Goal: Task Accomplishment & Management: Complete application form

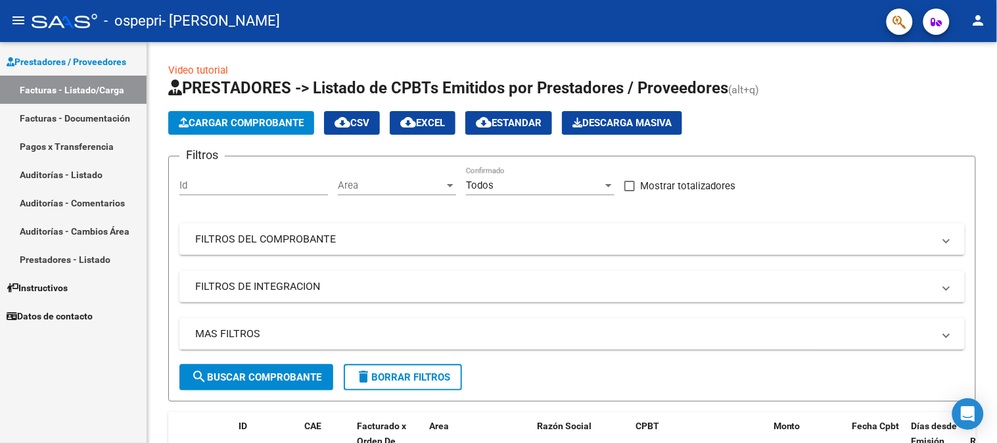
click at [71, 120] on link "Facturas - Documentación" at bounding box center [73, 118] width 147 height 28
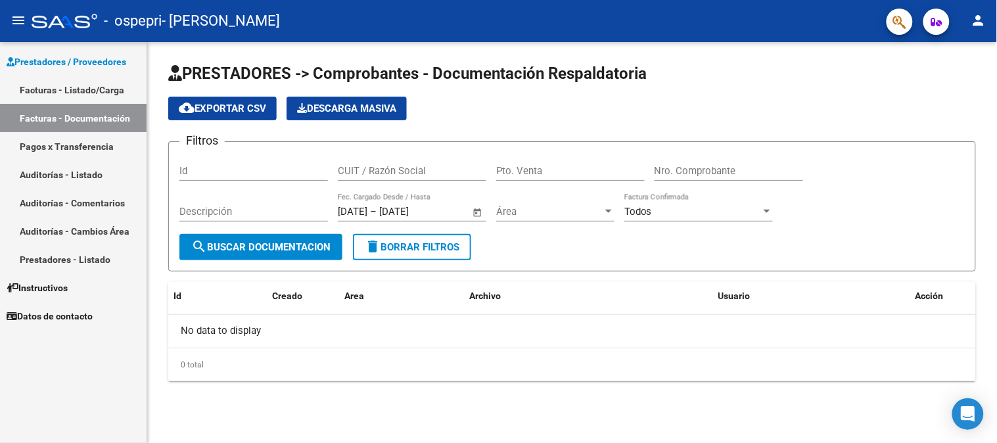
click at [581, 357] on div "0 total" at bounding box center [572, 364] width 808 height 33
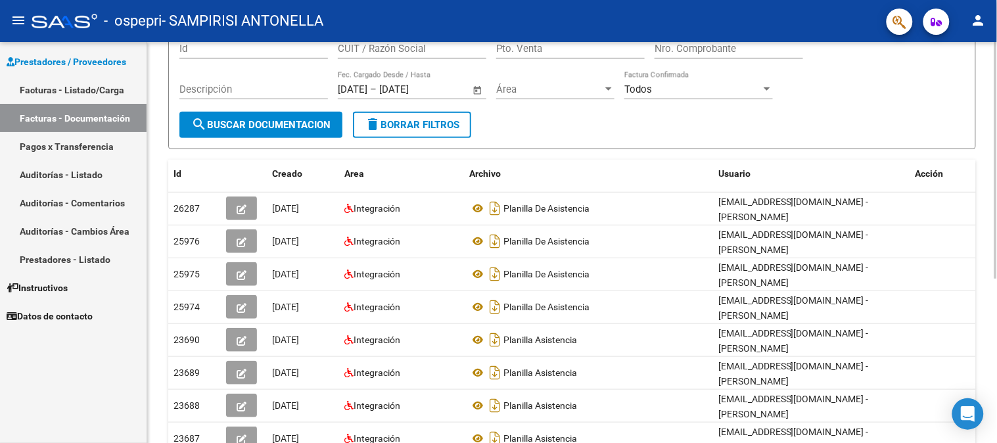
scroll to position [125, 0]
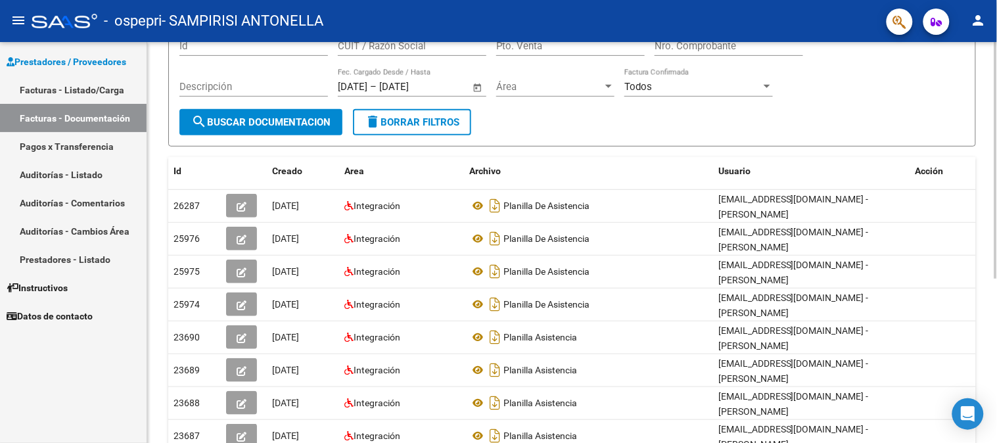
click at [996, 174] on div at bounding box center [995, 234] width 3 height 237
click at [87, 99] on link "Facturas - Listado/Carga" at bounding box center [73, 90] width 147 height 28
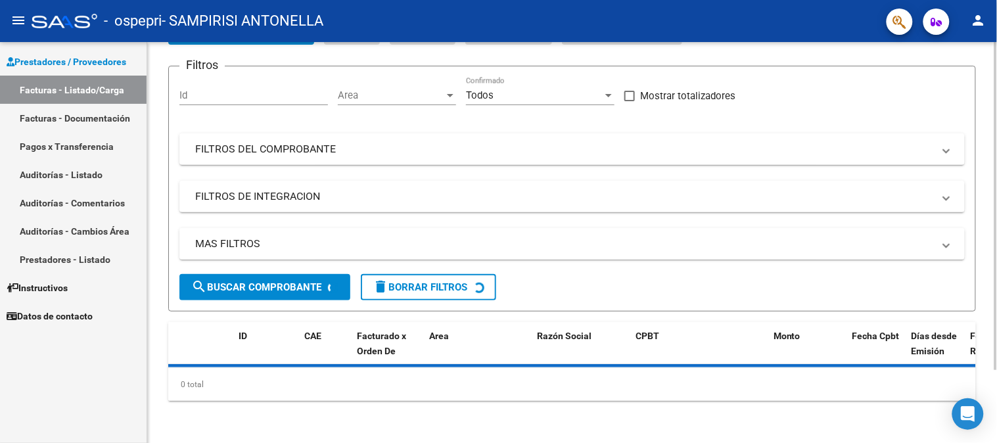
scroll to position [89, 0]
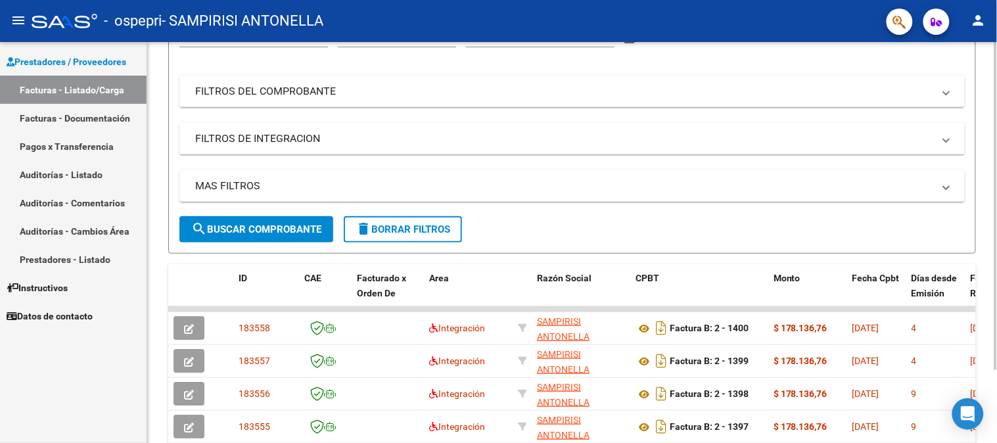
click at [996, 175] on div at bounding box center [995, 232] width 3 height 328
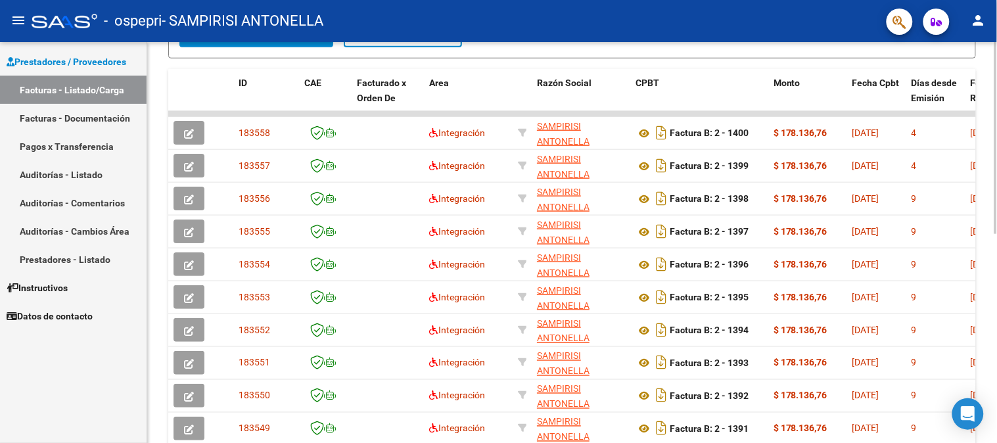
scroll to position [436, 0]
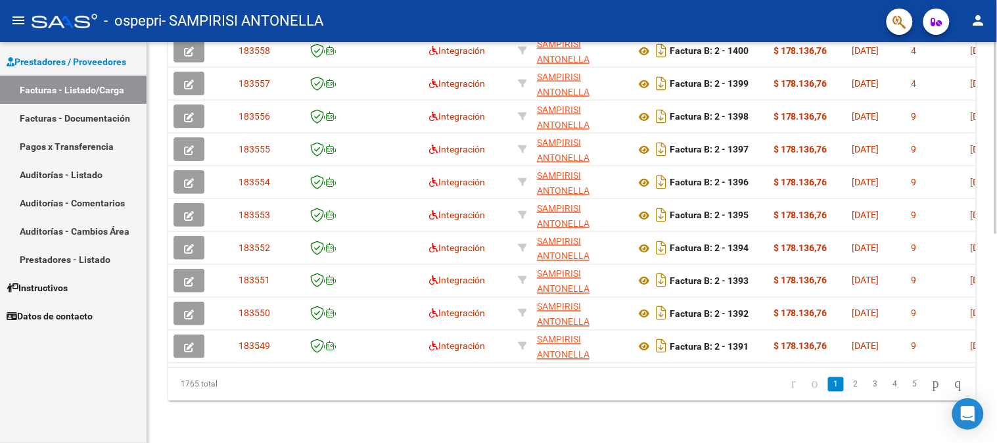
click at [996, 372] on div at bounding box center [995, 346] width 3 height 192
click at [848, 385] on link "2" at bounding box center [856, 384] width 16 height 14
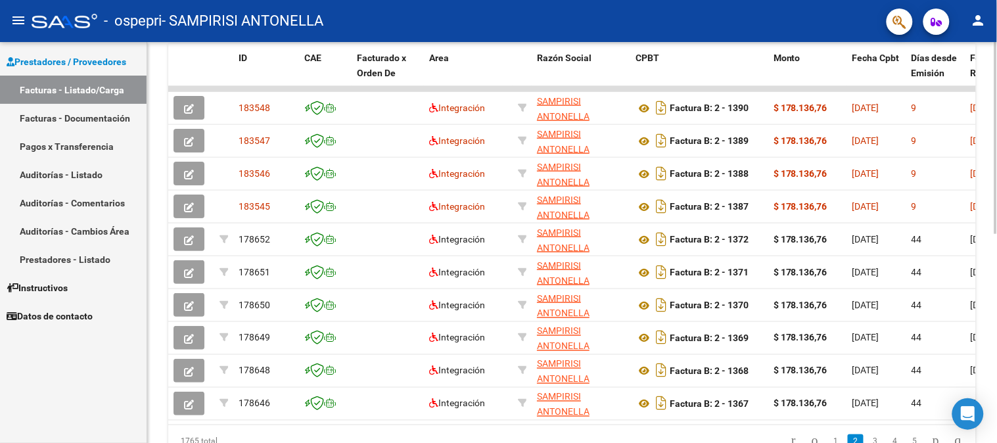
scroll to position [366, 0]
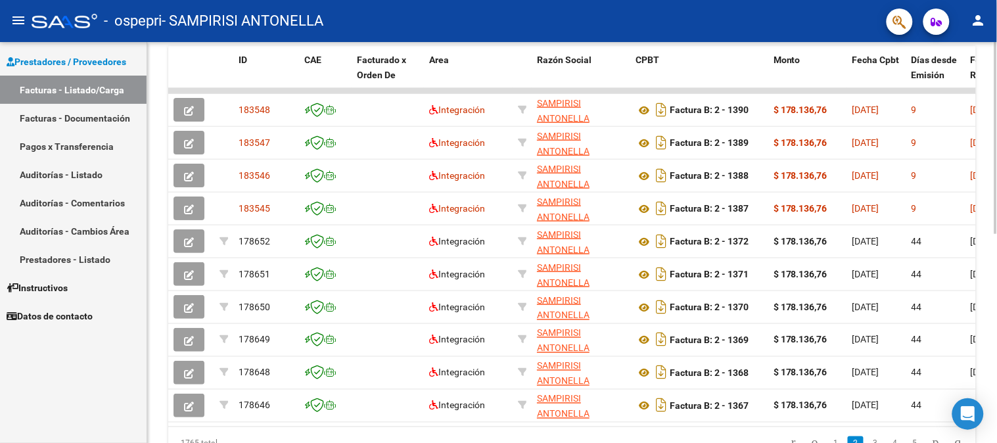
click at [996, 290] on div at bounding box center [995, 318] width 3 height 192
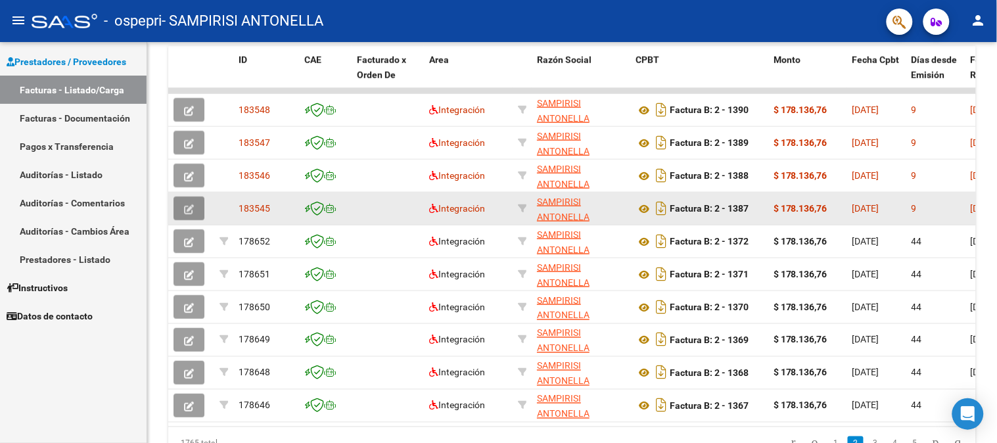
click at [194, 206] on button "button" at bounding box center [188, 208] width 31 height 24
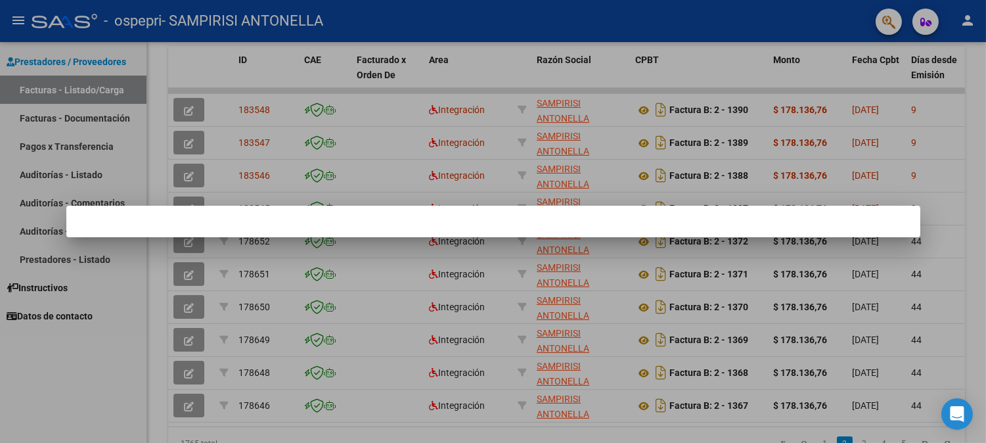
click at [441, 304] on div at bounding box center [493, 221] width 986 height 443
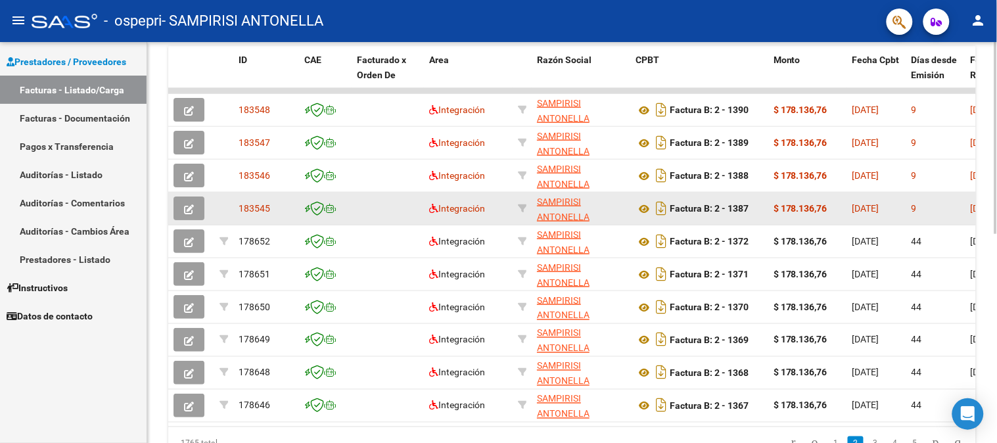
click at [195, 212] on button "button" at bounding box center [188, 208] width 31 height 24
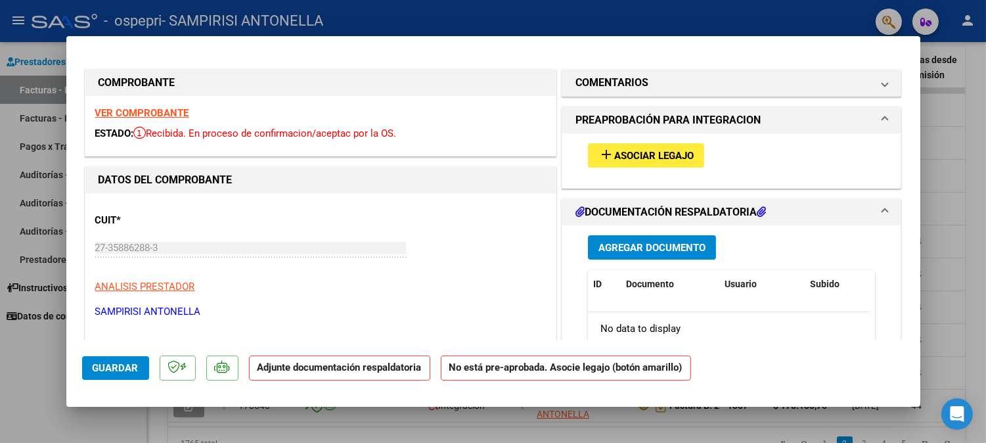
click at [628, 244] on span "Agregar Documento" at bounding box center [652, 248] width 107 height 12
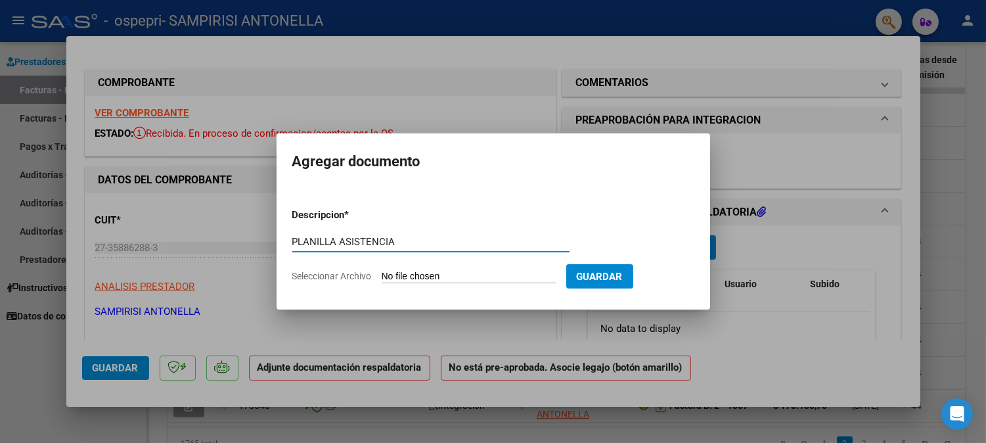
type input "PLANILLA ASISTENCIA"
click at [290, 241] on mat-dialog-content "Descripcion * PLANILLA ASISTENCIA Escriba aquí una descripcion Seleccionar Arch…" at bounding box center [494, 240] width 434 height 106
drag, startPoint x: 292, startPoint y: 241, endPoint x: 485, endPoint y: 246, distance: 192.6
click at [485, 246] on input "PLANILLA ASISTENCIA" at bounding box center [430, 242] width 277 height 12
click at [493, 281] on input "Seleccionar Archivo" at bounding box center [469, 277] width 174 height 12
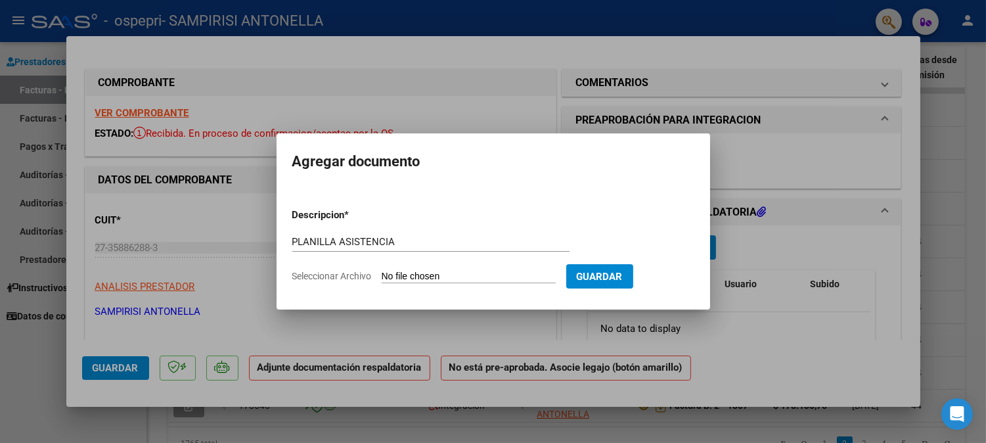
type input "C:\fakepath\Planilla Centurión julio.pdf"
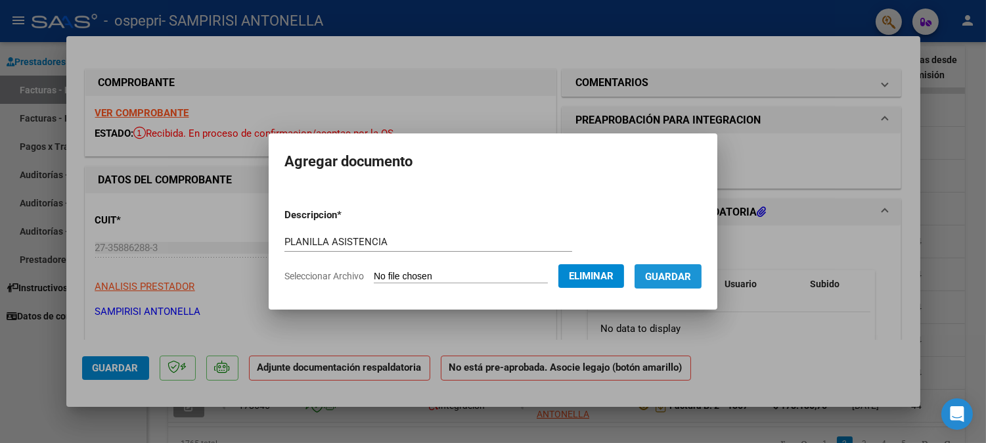
click at [675, 274] on span "Guardar" at bounding box center [668, 277] width 46 height 12
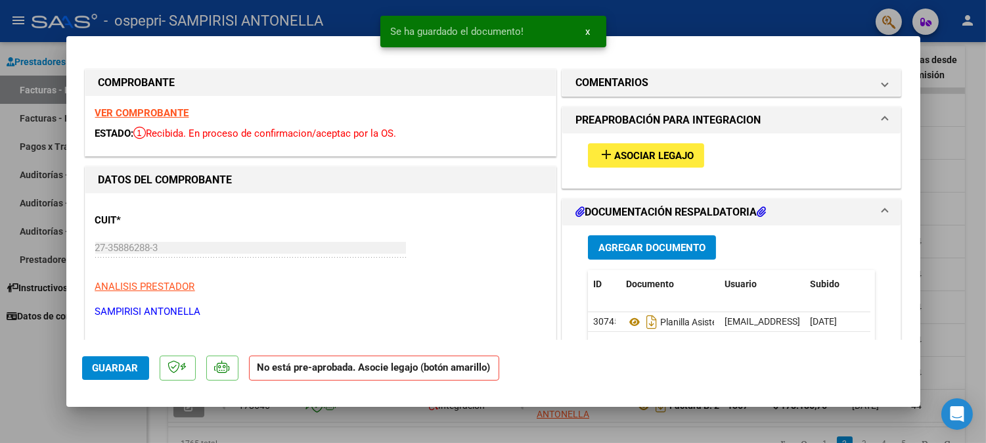
click at [963, 165] on div at bounding box center [493, 221] width 986 height 443
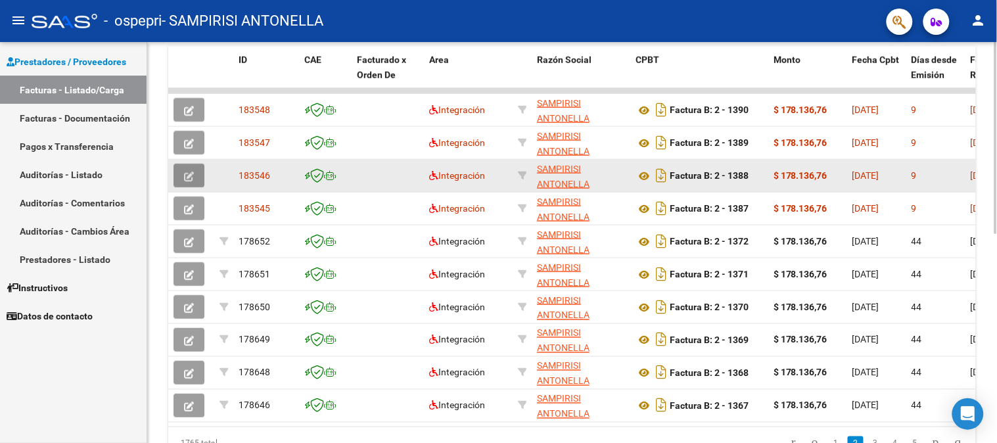
click at [193, 175] on icon "button" at bounding box center [189, 177] width 10 height 10
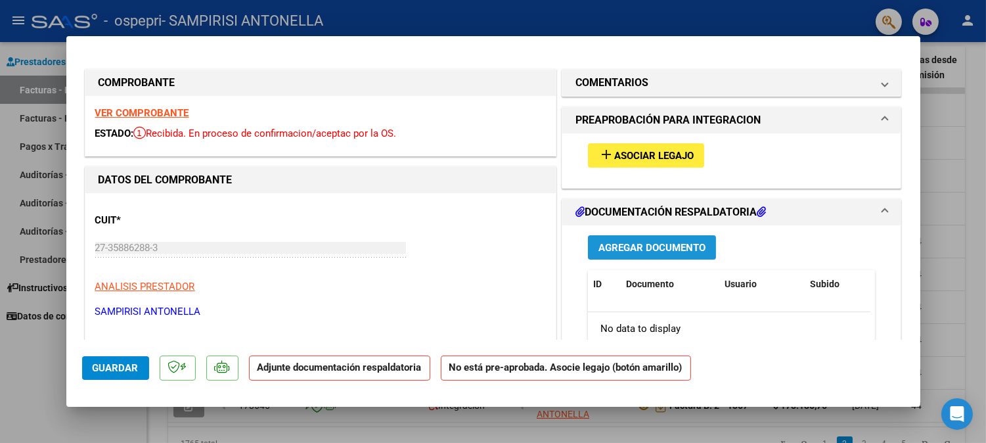
click at [614, 243] on span "Agregar Documento" at bounding box center [652, 248] width 107 height 12
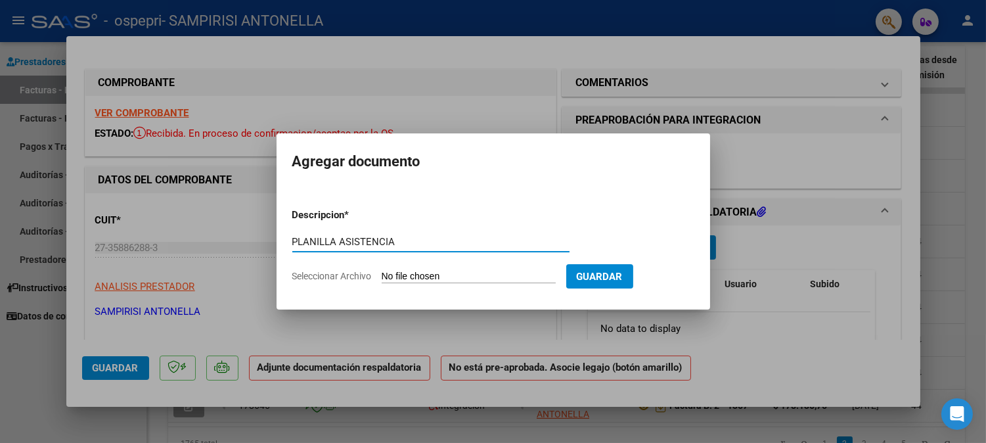
type input "PLANILLA ASISTENCIA"
click at [427, 279] on input "Seleccionar Archivo" at bounding box center [469, 277] width 174 height 12
type input "C:\fakepath\planilla Gomez julio.pdf"
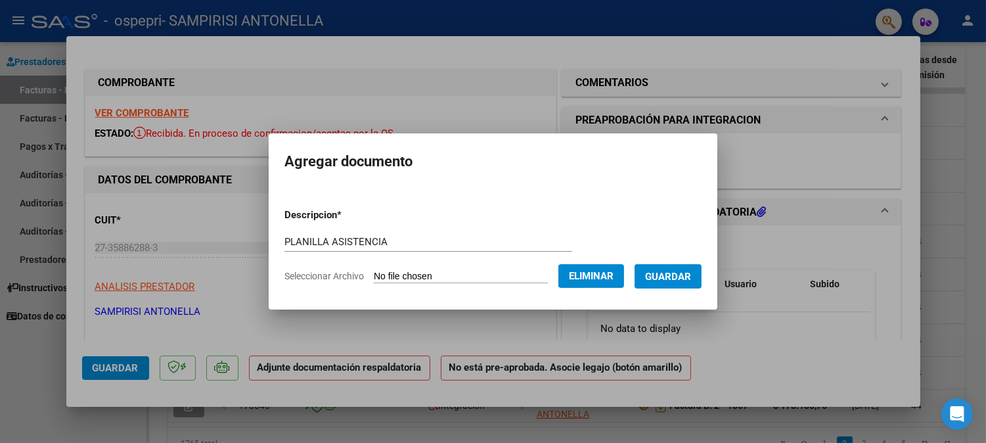
click at [702, 275] on button "Guardar" at bounding box center [668, 276] width 67 height 24
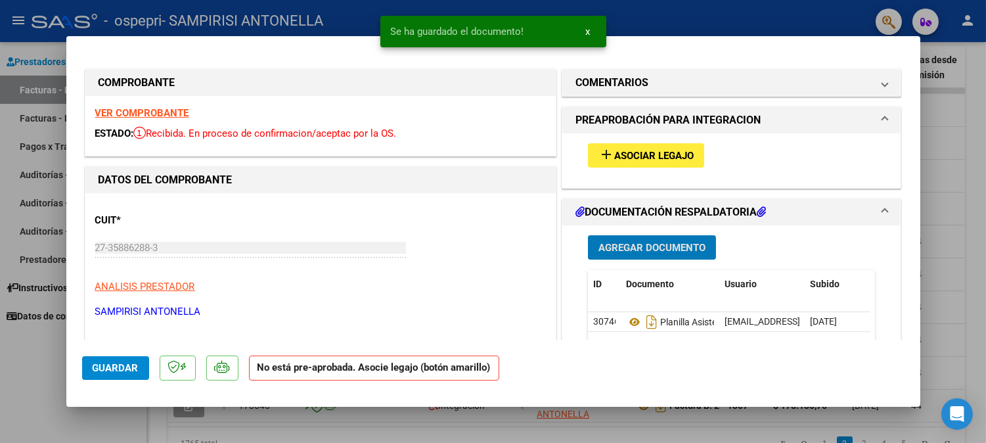
click at [940, 88] on div at bounding box center [493, 221] width 986 height 443
type input "$ 0,00"
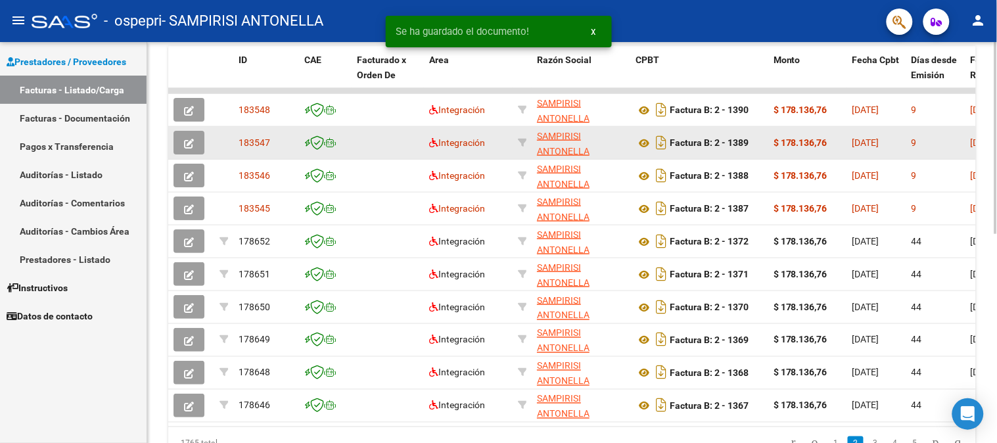
click at [195, 140] on button "button" at bounding box center [188, 143] width 31 height 24
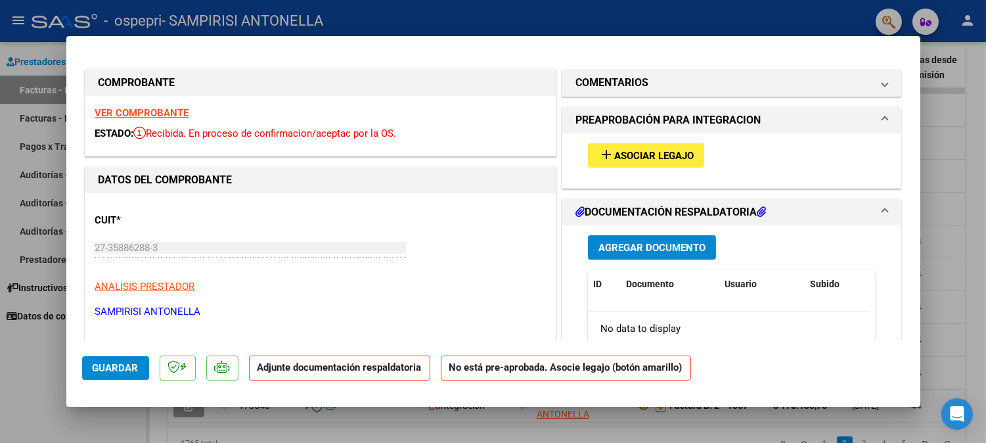
click at [635, 252] on span "Agregar Documento" at bounding box center [652, 248] width 107 height 12
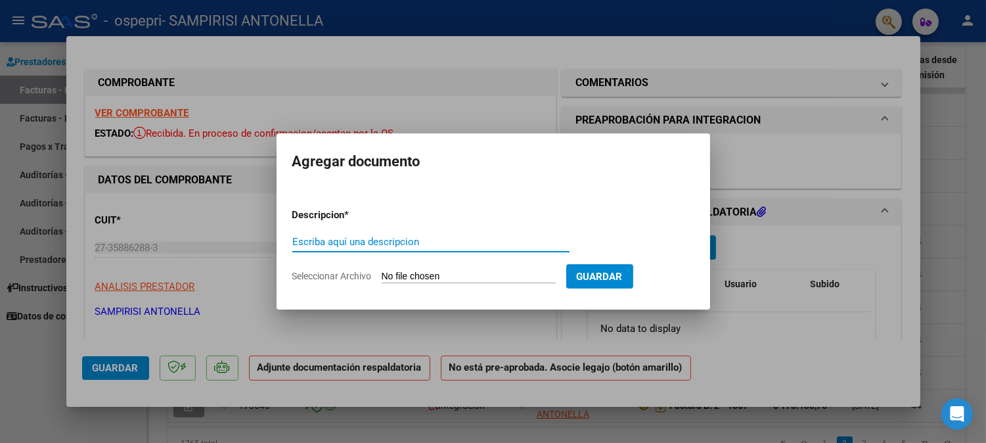
paste input "PLANILLA ASISTENCIA"
type input "PLANILLA ASISTENCIA"
click at [455, 273] on input "Seleccionar Archivo" at bounding box center [469, 277] width 174 height 12
type input "C:\fakepath\planilla Rosales julio.pdf"
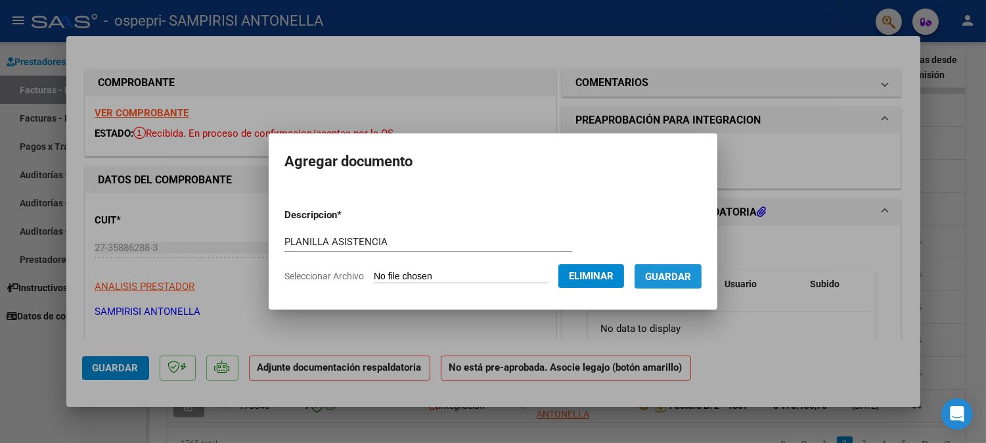
click at [690, 275] on span "Guardar" at bounding box center [668, 277] width 46 height 12
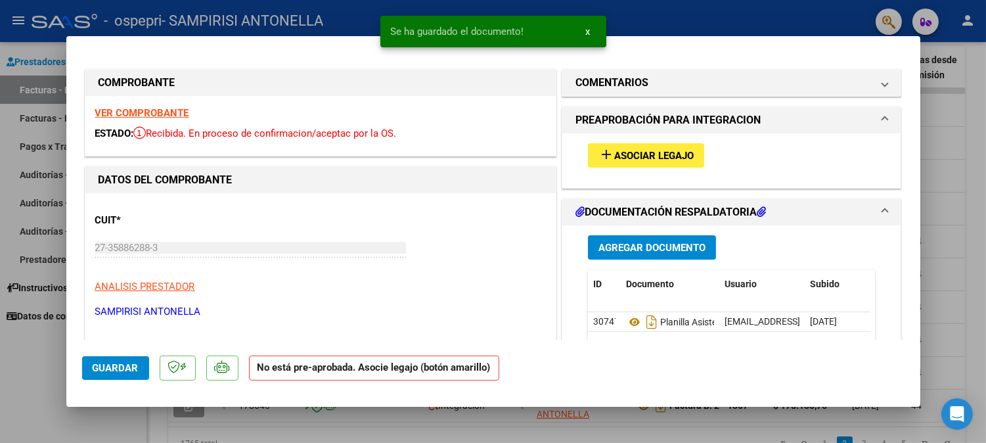
click at [971, 151] on div at bounding box center [493, 221] width 986 height 443
type input "$ 0,00"
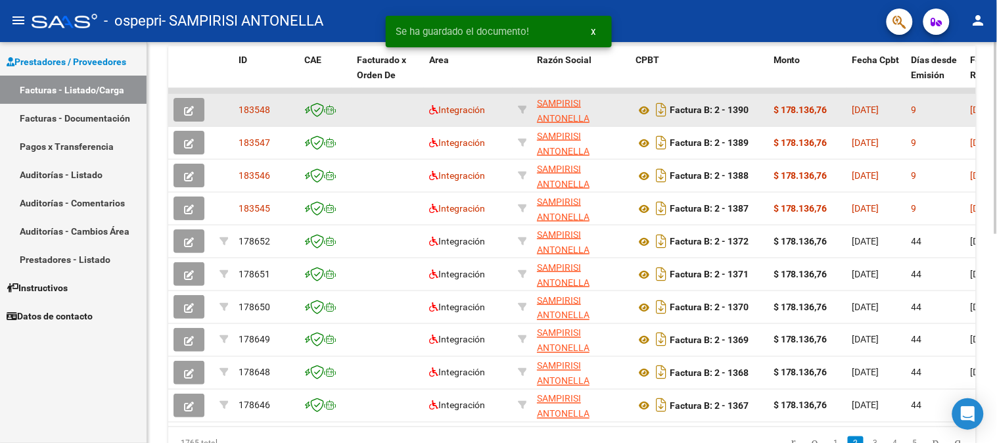
click at [193, 102] on button "button" at bounding box center [188, 110] width 31 height 24
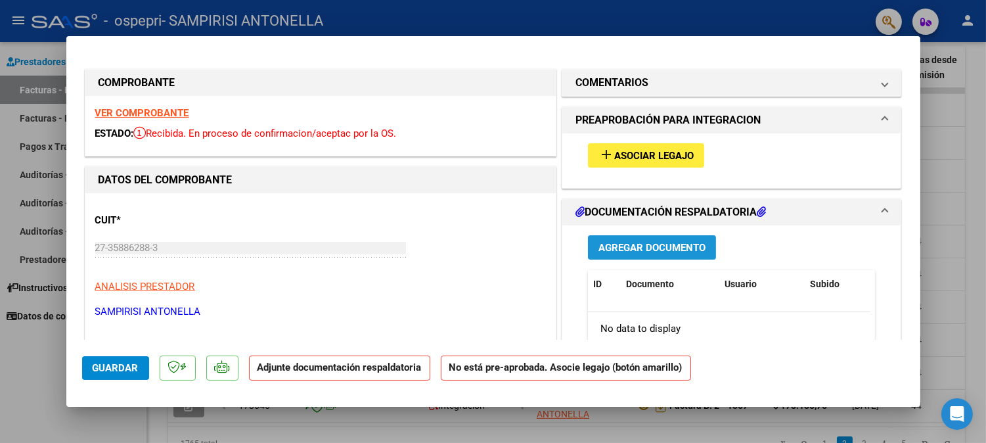
click at [666, 250] on span "Agregar Documento" at bounding box center [652, 248] width 107 height 12
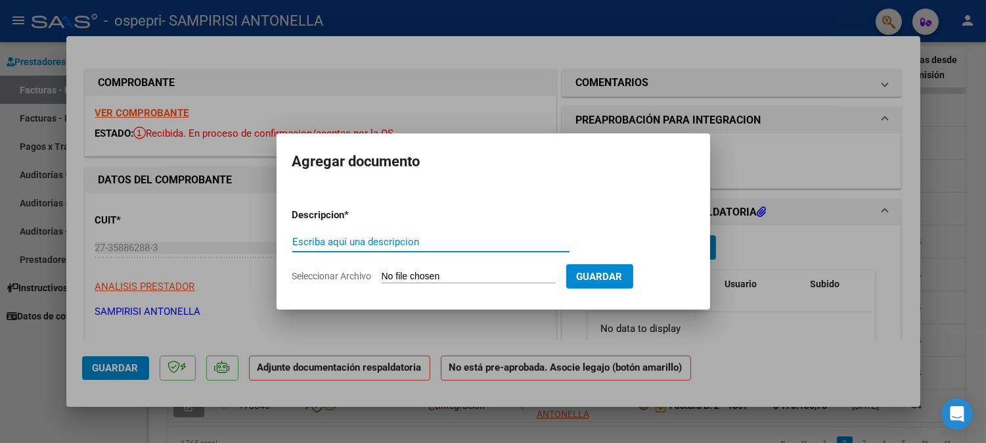
paste input "PLANILLA ASISTENCIA"
type input "PLANILLA ASISTENCIA"
click at [478, 276] on input "Seleccionar Archivo" at bounding box center [469, 277] width 174 height 12
type input "C:\fakepath\planilla Silva julio.pdf"
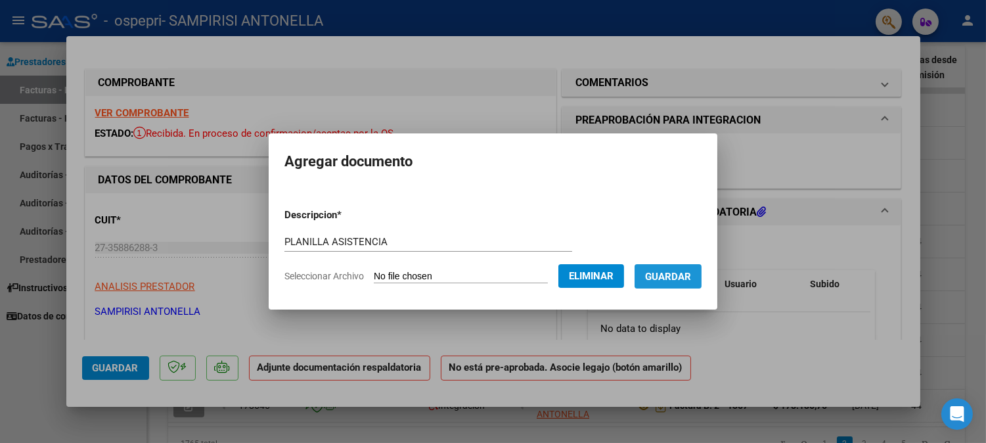
click at [691, 273] on span "Guardar" at bounding box center [668, 277] width 46 height 12
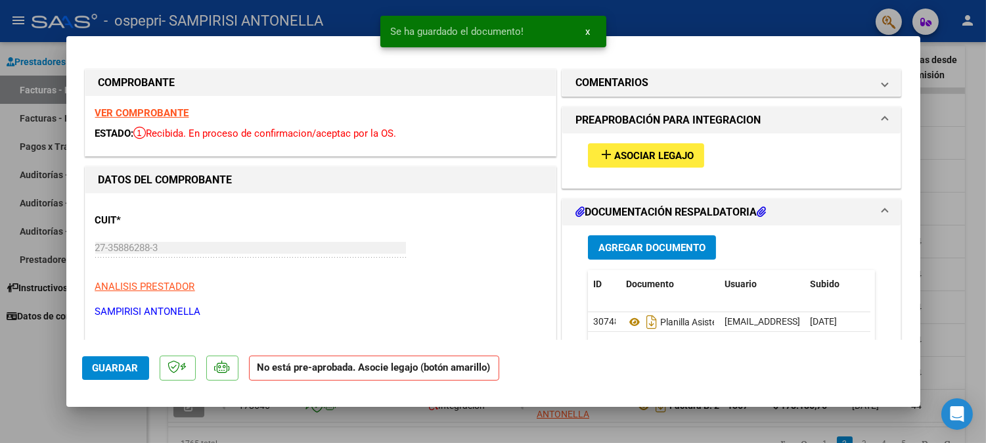
click at [971, 174] on div at bounding box center [493, 221] width 986 height 443
type input "$ 0,00"
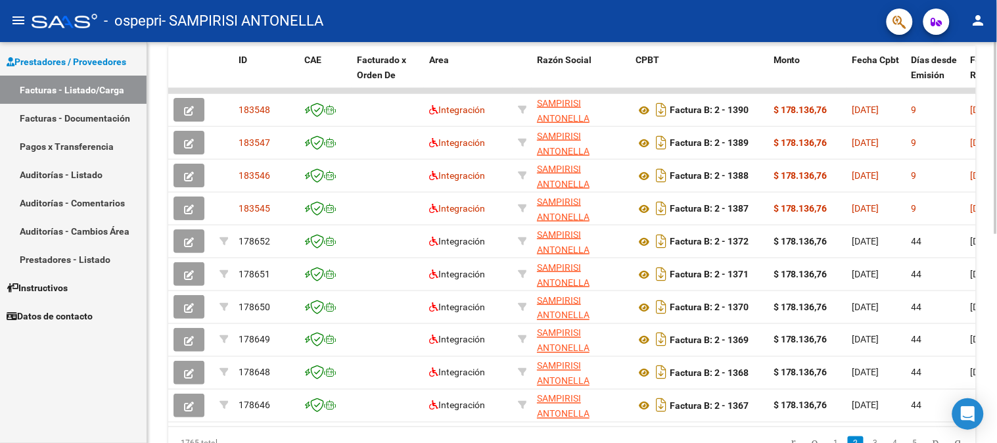
scroll to position [0, 0]
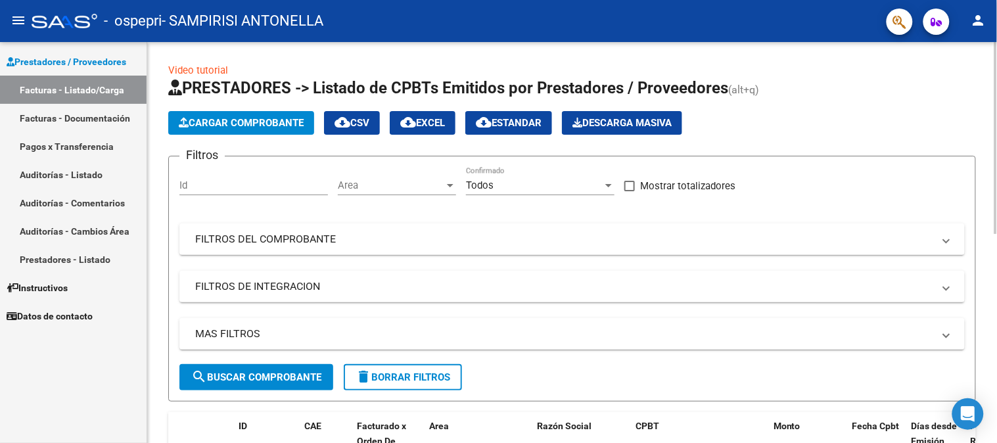
click at [996, 64] on div at bounding box center [995, 242] width 3 height 401
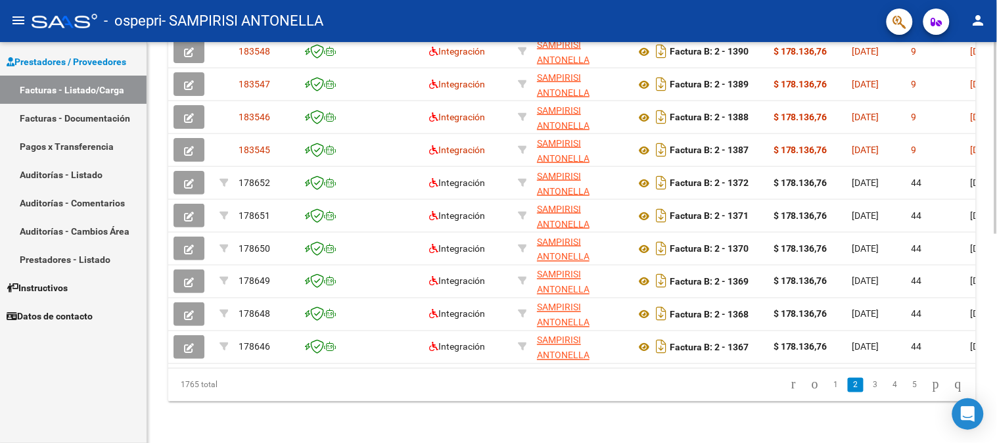
scroll to position [436, 0]
click at [996, 319] on div at bounding box center [995, 346] width 3 height 192
click at [996, 377] on div at bounding box center [995, 346] width 3 height 192
click at [810, 389] on icon "go to previous page" at bounding box center [815, 384] width 11 height 16
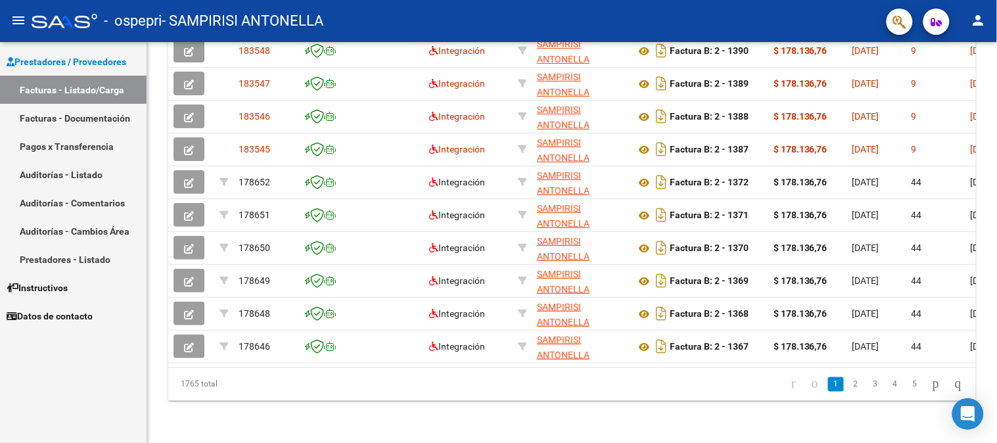
click at [819, 385] on div "1765 total 1 2 3 4 5" at bounding box center [572, 384] width 808 height 33
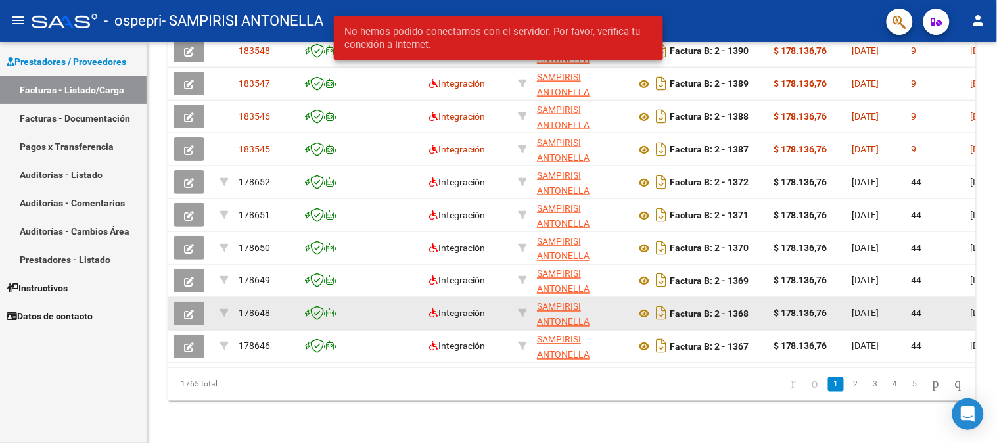
scroll to position [436, 0]
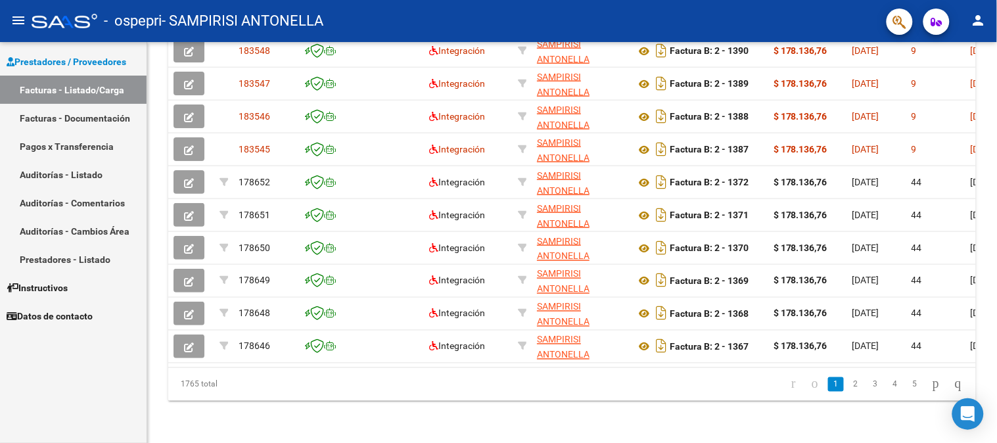
click at [676, 402] on div "Video tutorial PRESTADORES -> Listado de CPBTs Emitidos por Prestadores / Prove…" at bounding box center [572, 30] width 850 height 826
click at [828, 389] on link "1" at bounding box center [836, 384] width 16 height 14
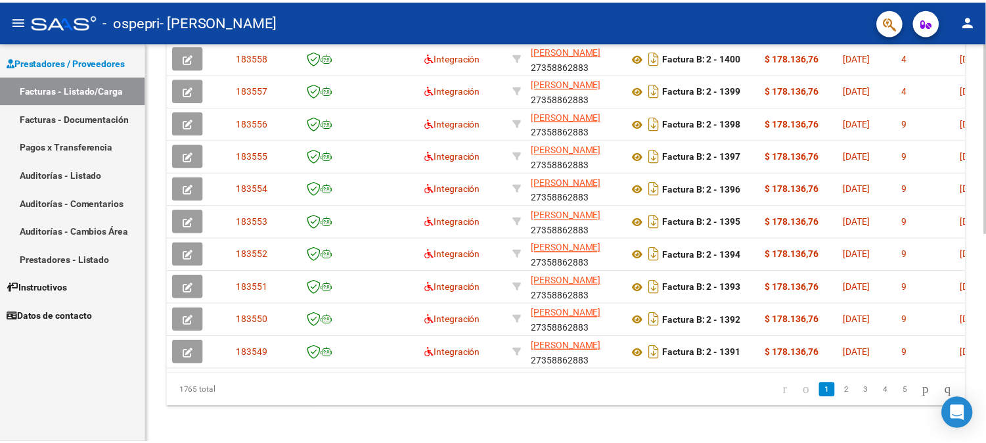
scroll to position [436, 0]
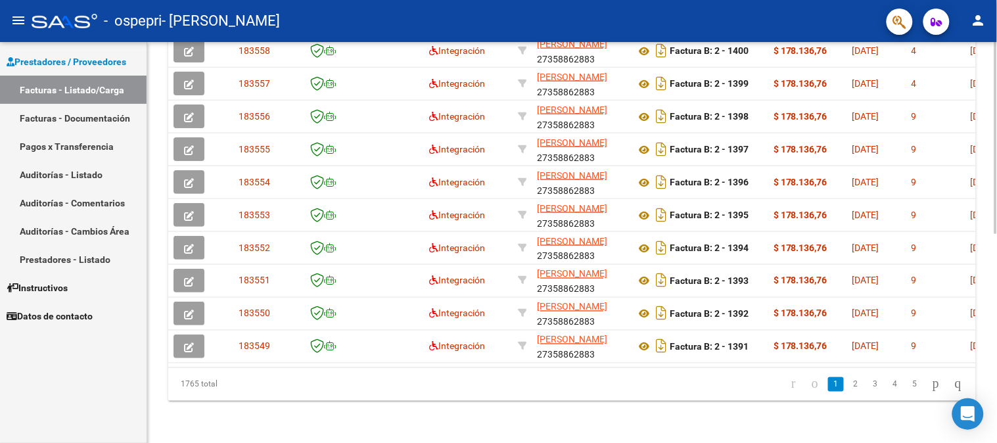
click at [996, 326] on div at bounding box center [995, 346] width 3 height 192
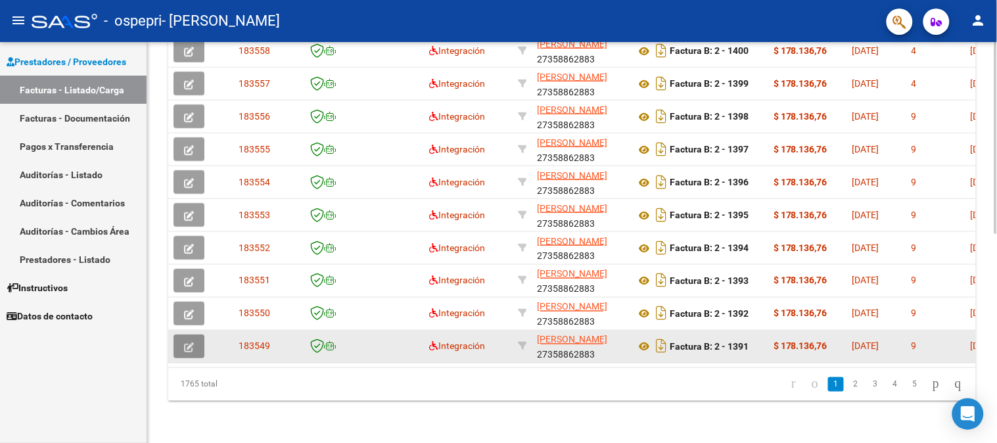
click at [192, 342] on icon "button" at bounding box center [189, 347] width 10 height 10
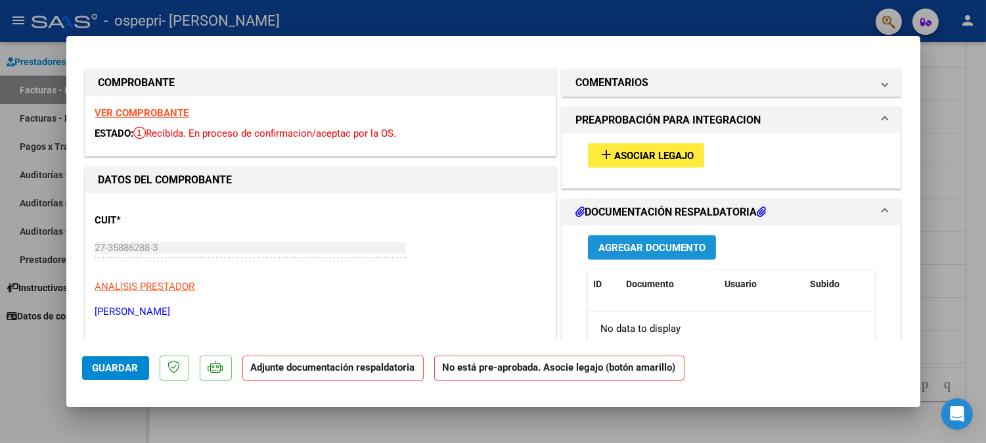
click at [613, 253] on span "Agregar Documento" at bounding box center [652, 248] width 107 height 12
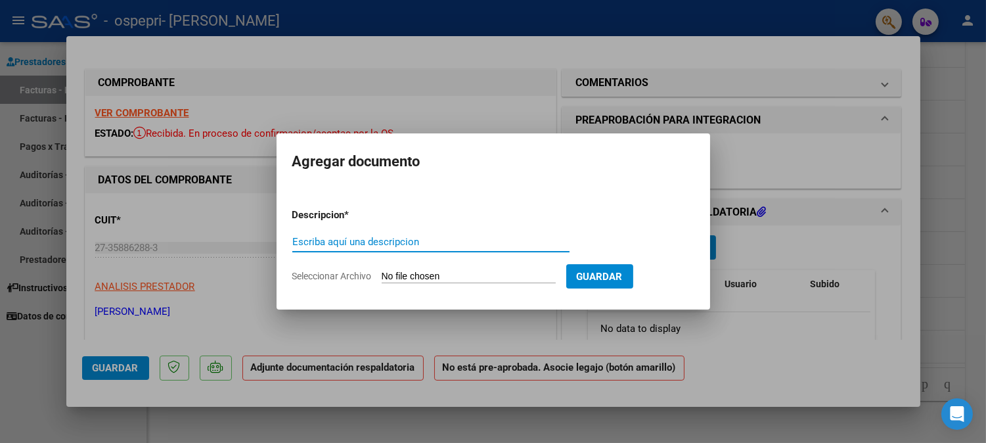
paste input "PLANILLA ASISTENCIA"
type input "PLANILLA ASISTENCIA"
click at [427, 275] on input "Seleccionar Archivo" at bounding box center [469, 277] width 174 height 12
click at [485, 273] on input "Seleccionar Archivo" at bounding box center [469, 277] width 174 height 12
type input "C:\fakepath\[PERSON_NAME].pdf"
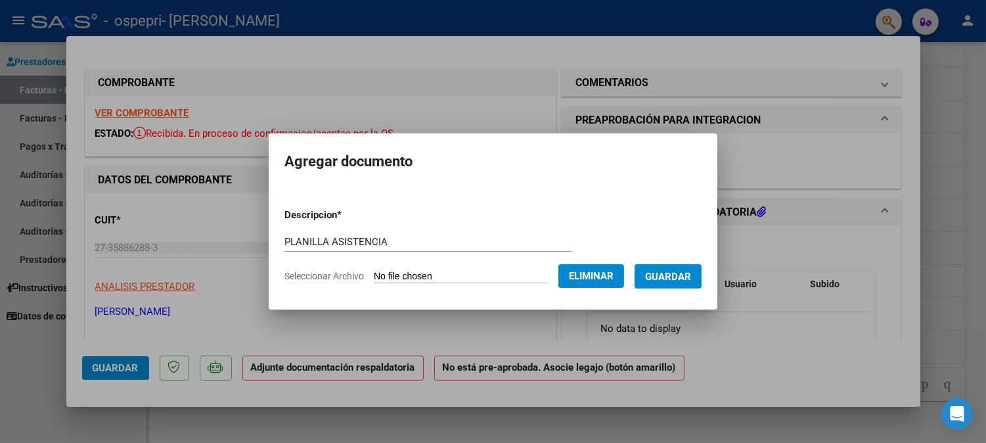
click at [690, 280] on span "Guardar" at bounding box center [668, 277] width 46 height 12
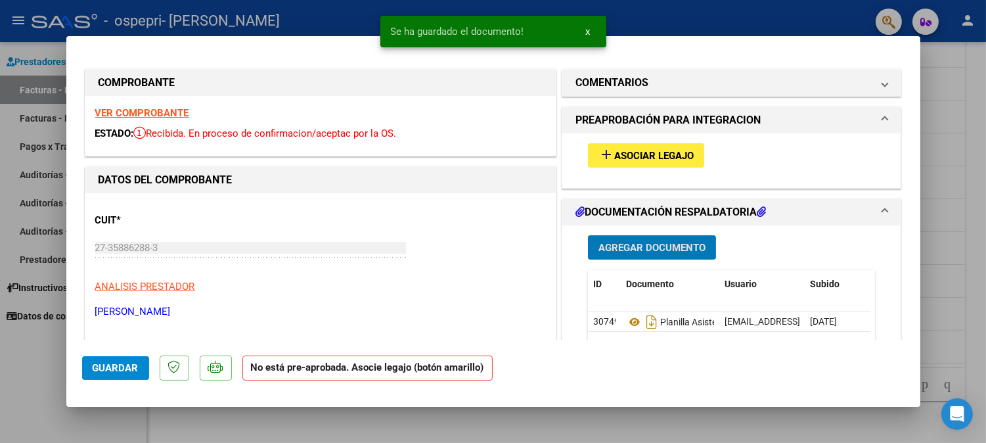
click at [963, 94] on div at bounding box center [493, 221] width 986 height 443
type input "$ 0,00"
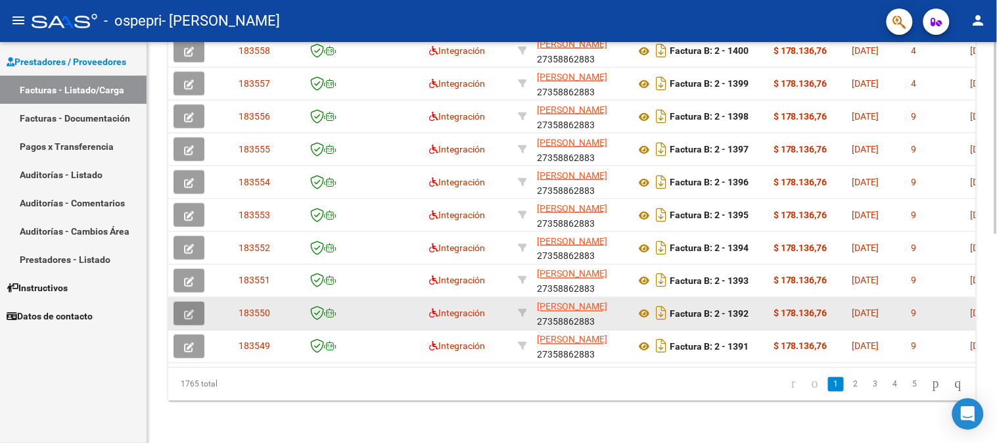
click at [192, 310] on icon "button" at bounding box center [189, 315] width 10 height 10
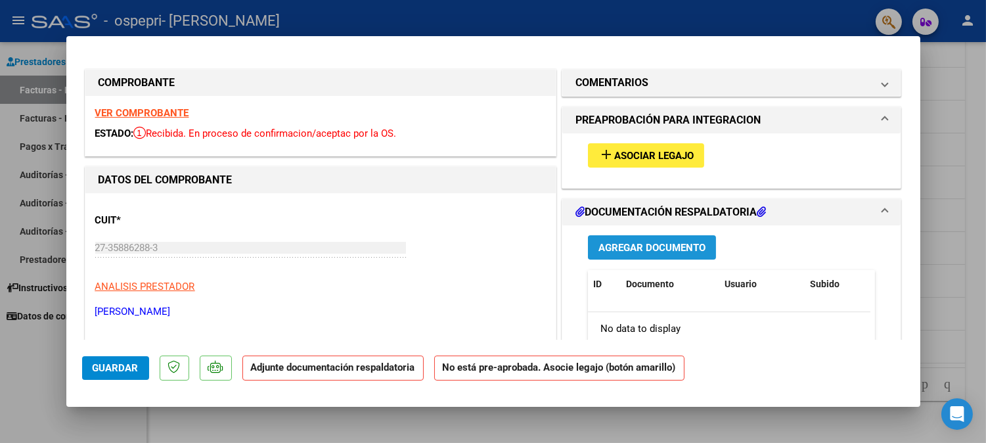
click at [687, 245] on span "Agregar Documento" at bounding box center [652, 248] width 107 height 12
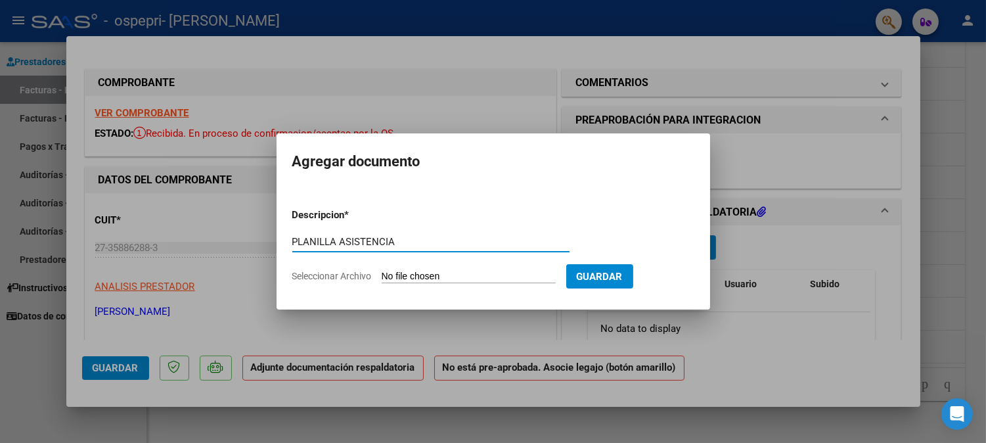
type input "PLANILLA ASISTENCIA"
click at [438, 271] on input "Seleccionar Archivo" at bounding box center [469, 277] width 174 height 12
type input "C:\fakepath\planilla [PERSON_NAME].pdf"
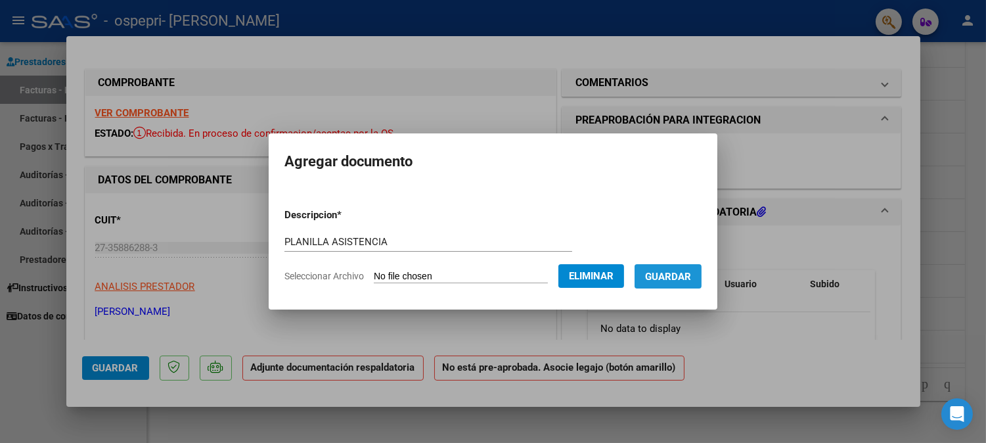
click at [690, 268] on button "Guardar" at bounding box center [668, 276] width 67 height 24
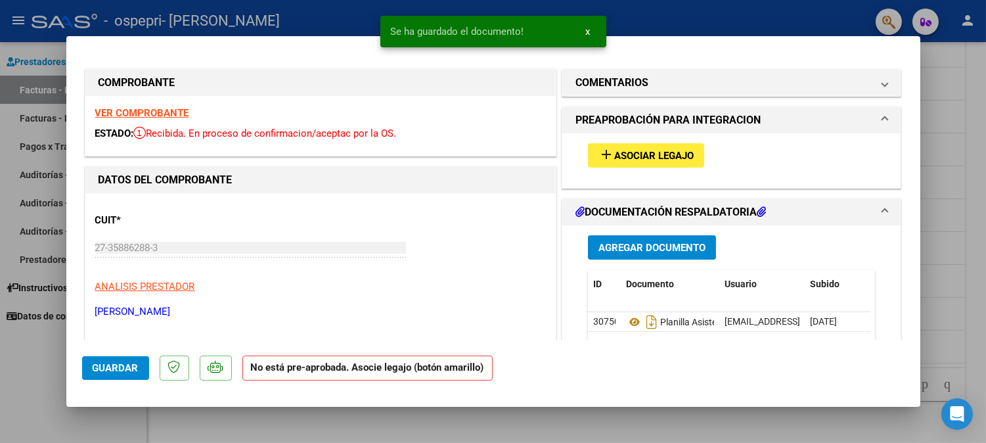
click at [960, 83] on div at bounding box center [493, 221] width 986 height 443
type input "$ 0,00"
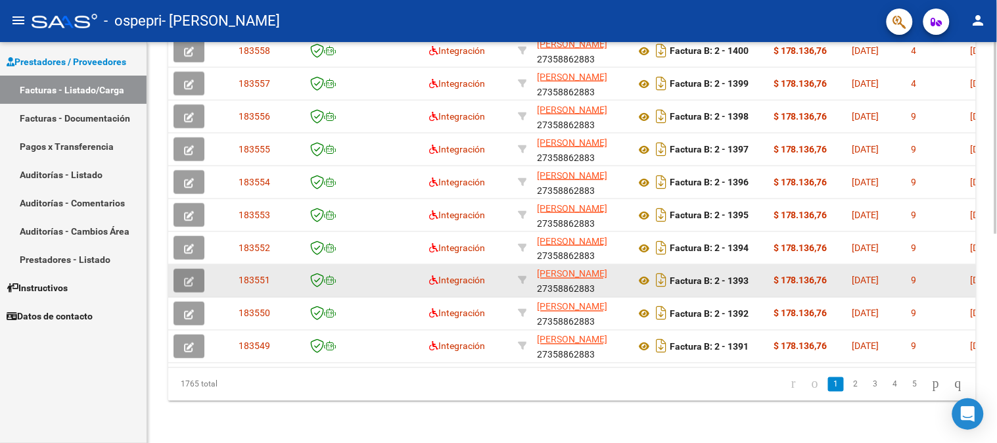
click at [189, 277] on icon "button" at bounding box center [189, 282] width 10 height 10
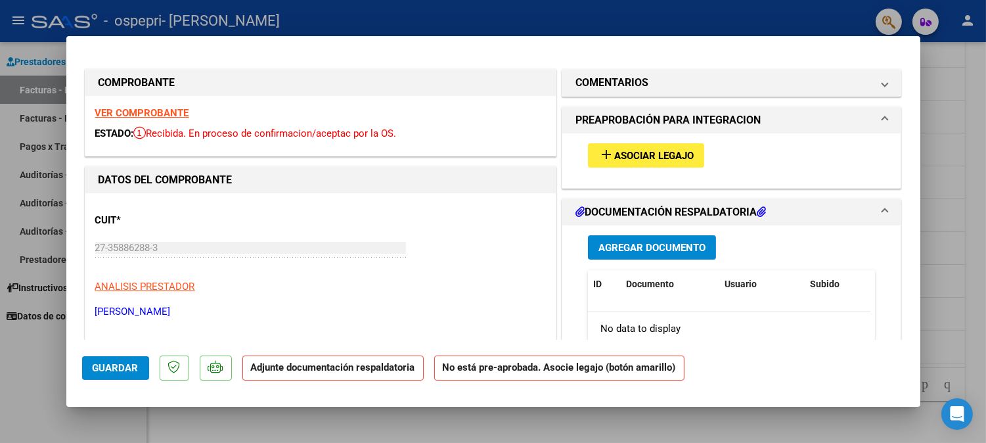
click at [629, 239] on button "Agregar Documento" at bounding box center [652, 247] width 128 height 24
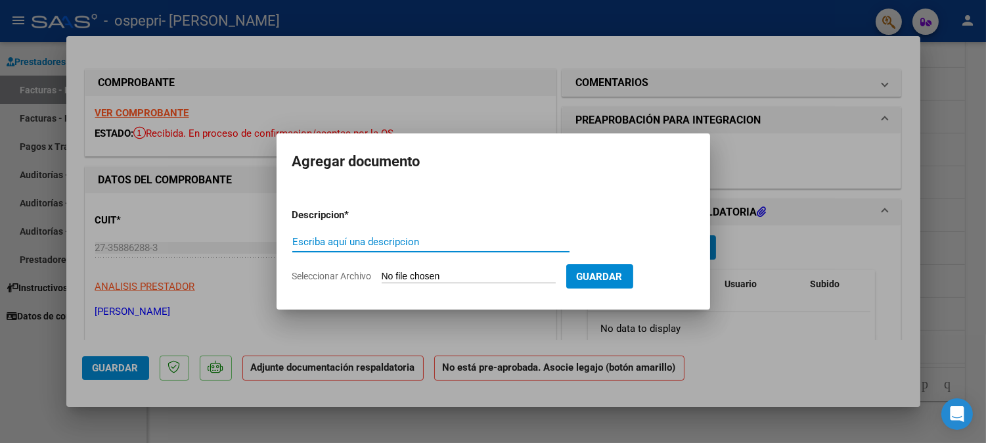
paste input "PLANILLA ASISTENCIA"
type input "PLANILLA ASISTENCIA"
click at [452, 275] on input "Seleccionar Archivo" at bounding box center [469, 277] width 174 height 12
type input "C:\fakepath\planilla [PERSON_NAME] .pdf"
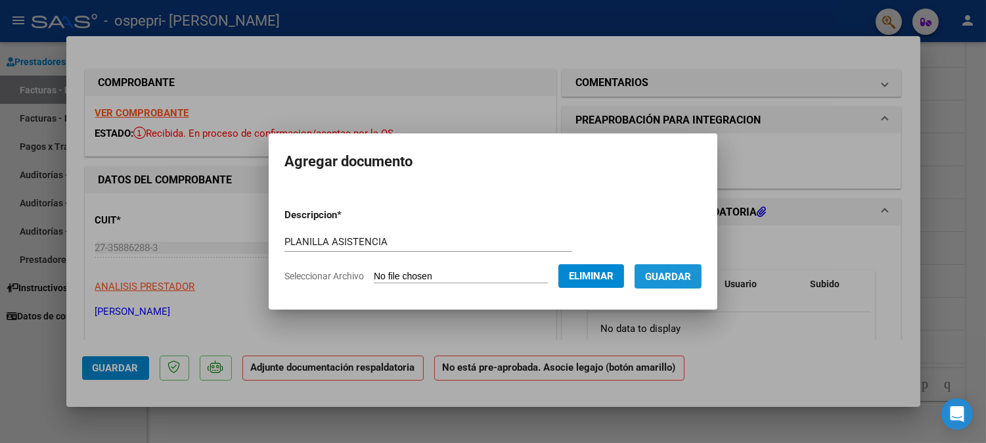
click at [685, 279] on span "Guardar" at bounding box center [668, 277] width 46 height 12
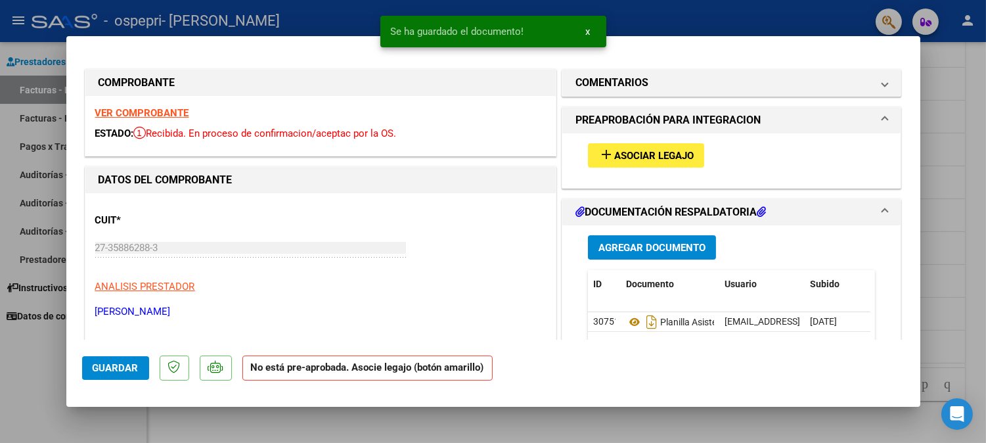
click at [966, 82] on div at bounding box center [493, 221] width 986 height 443
type input "$ 0,00"
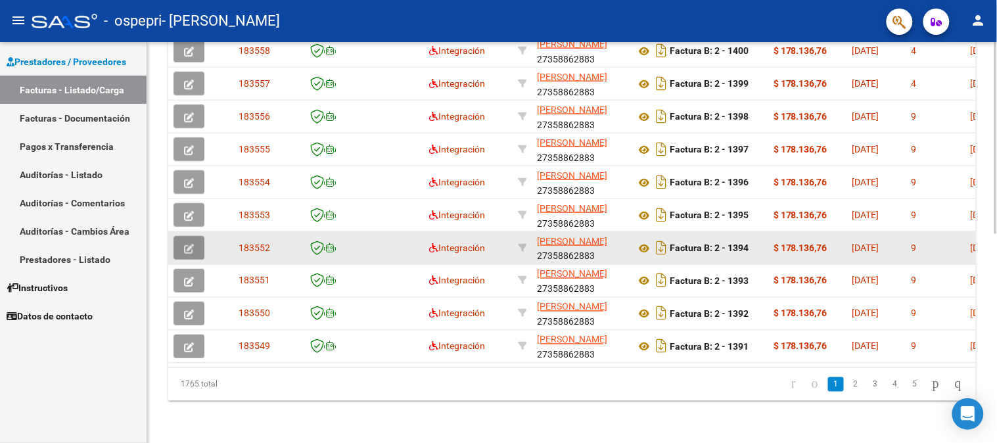
click at [188, 236] on button "button" at bounding box center [188, 248] width 31 height 24
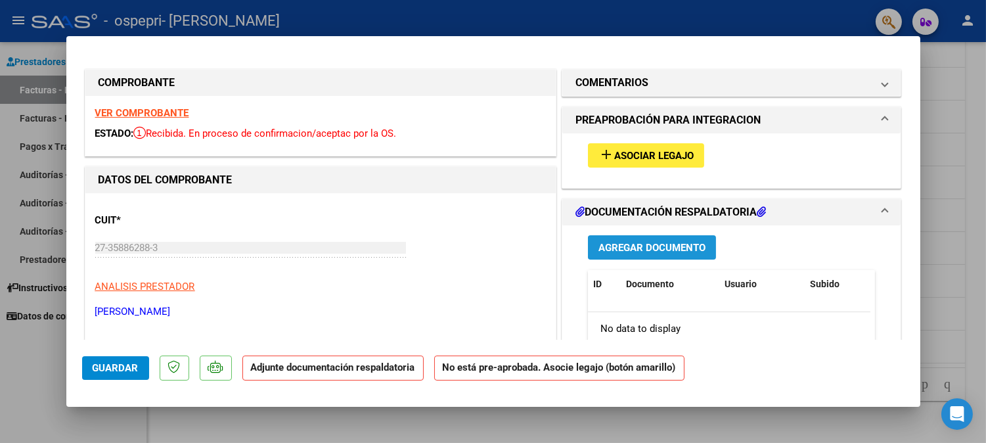
click at [674, 252] on span "Agregar Documento" at bounding box center [652, 248] width 107 height 12
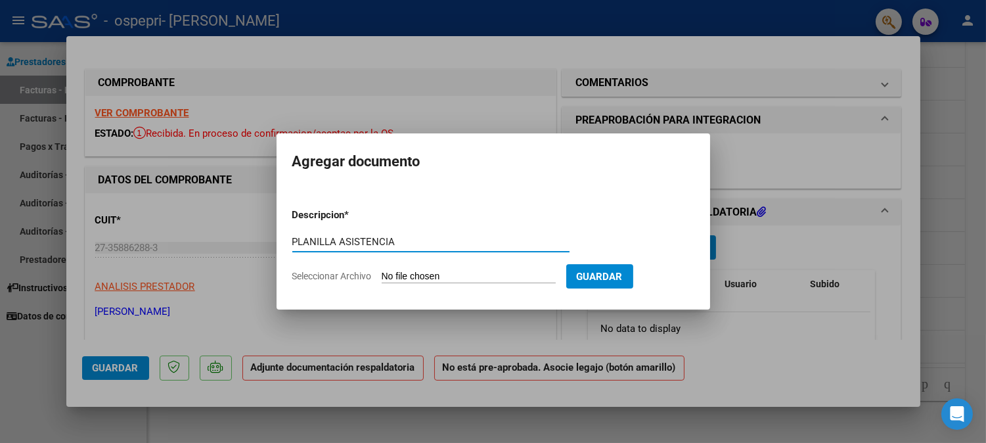
type input "PLANILLA ASISTENCIA"
click at [435, 274] on input "Seleccionar Archivo" at bounding box center [469, 277] width 174 height 12
type input "C:\fakepath\planilla [PERSON_NAME].pdf"
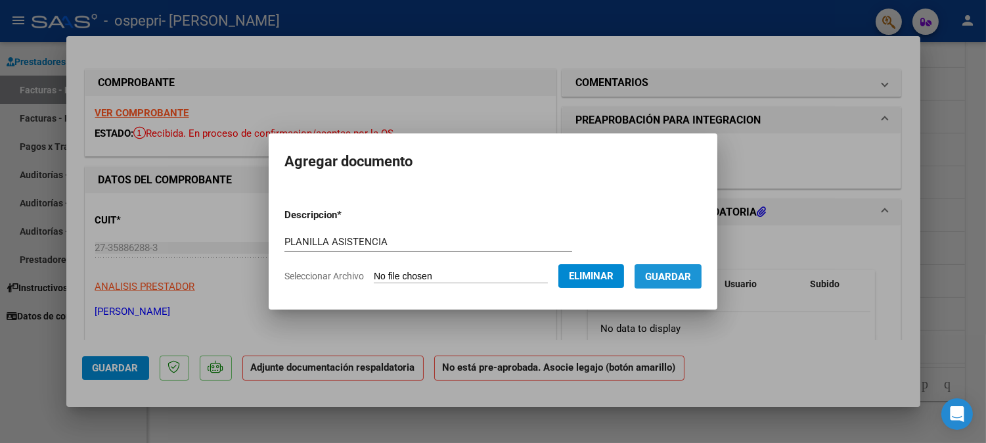
click at [687, 264] on button "Guardar" at bounding box center [668, 276] width 67 height 24
click at [686, 264] on button "Guardar" at bounding box center [668, 276] width 67 height 24
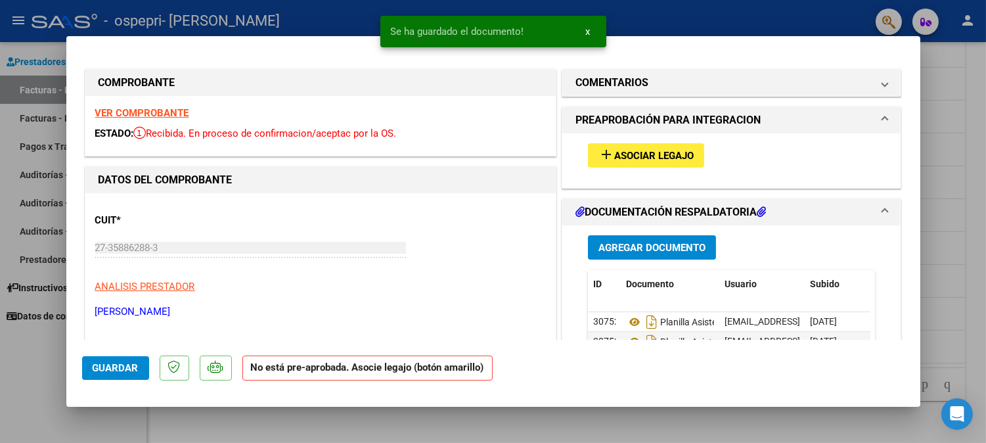
click at [949, 182] on div at bounding box center [493, 221] width 986 height 443
type input "$ 0,00"
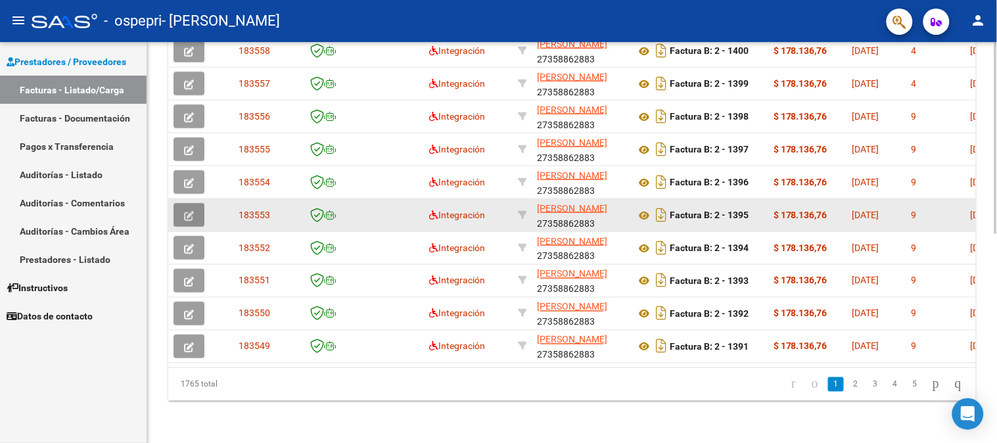
click at [193, 211] on icon "button" at bounding box center [189, 216] width 10 height 10
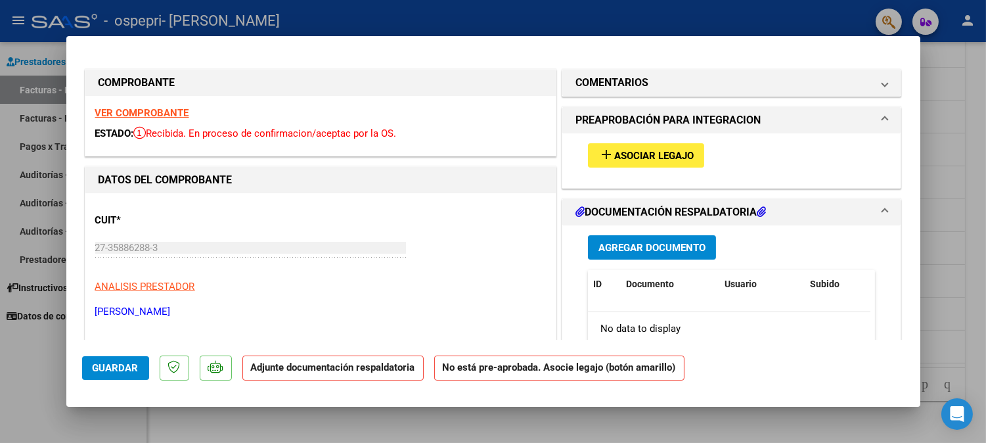
click at [655, 251] on span "Agregar Documento" at bounding box center [652, 248] width 107 height 12
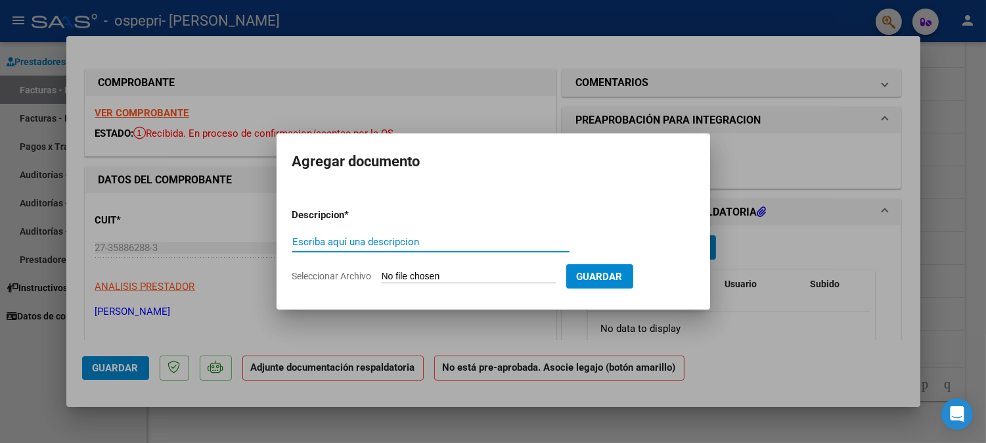
paste input "PLANILLA ASISTENCIA"
type input "PLANILLA ASISTENCIA"
click at [432, 276] on input "Seleccionar Archivo" at bounding box center [469, 277] width 174 height 12
type input "C:\fakepath\planilla [PERSON_NAME] .pdf"
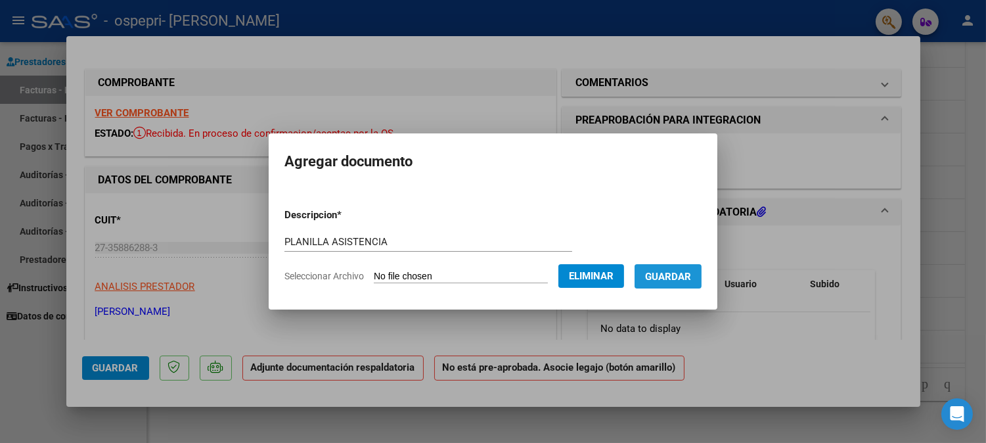
click at [674, 279] on span "Guardar" at bounding box center [668, 277] width 46 height 12
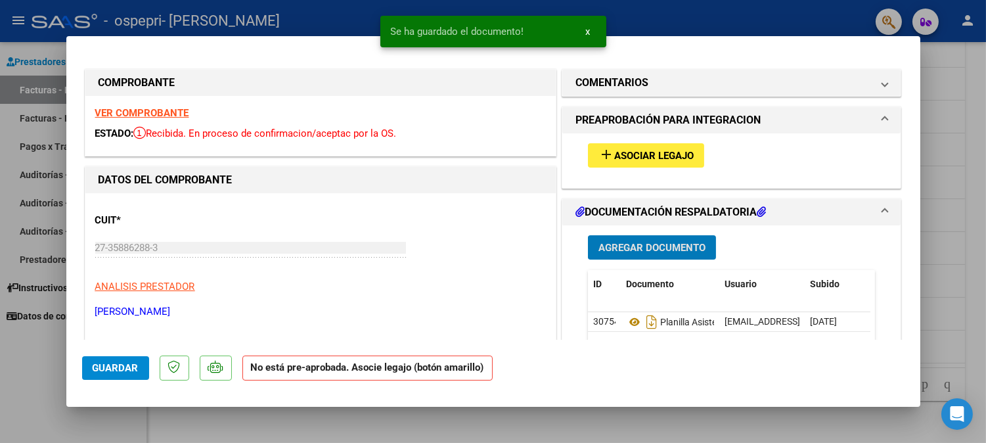
click at [967, 225] on div at bounding box center [493, 221] width 986 height 443
type input "$ 0,00"
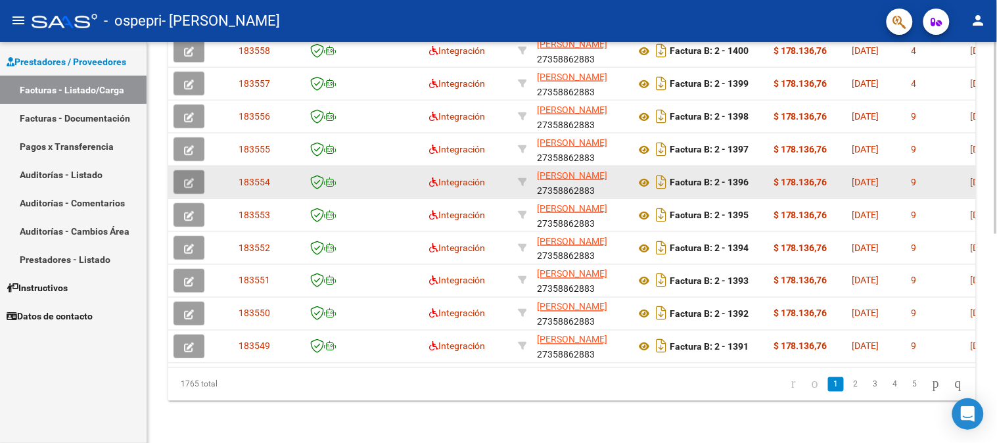
click at [195, 170] on button "button" at bounding box center [188, 182] width 31 height 24
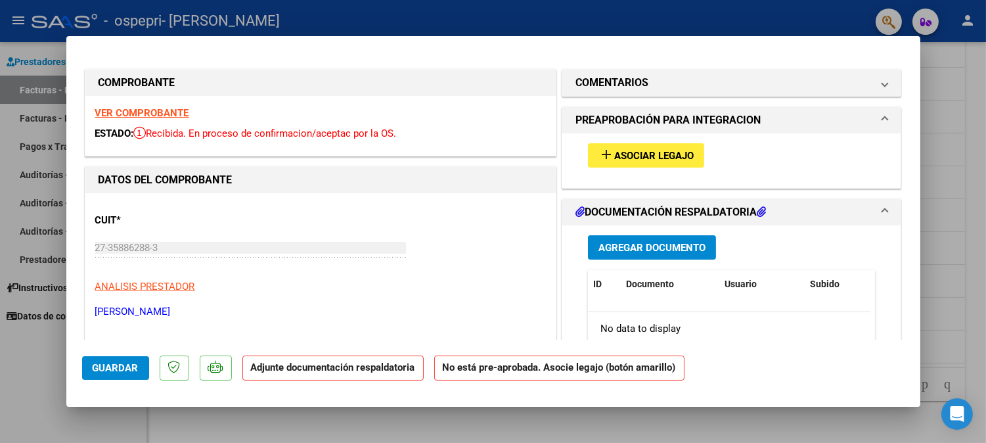
click at [670, 246] on span "Agregar Documento" at bounding box center [652, 248] width 107 height 12
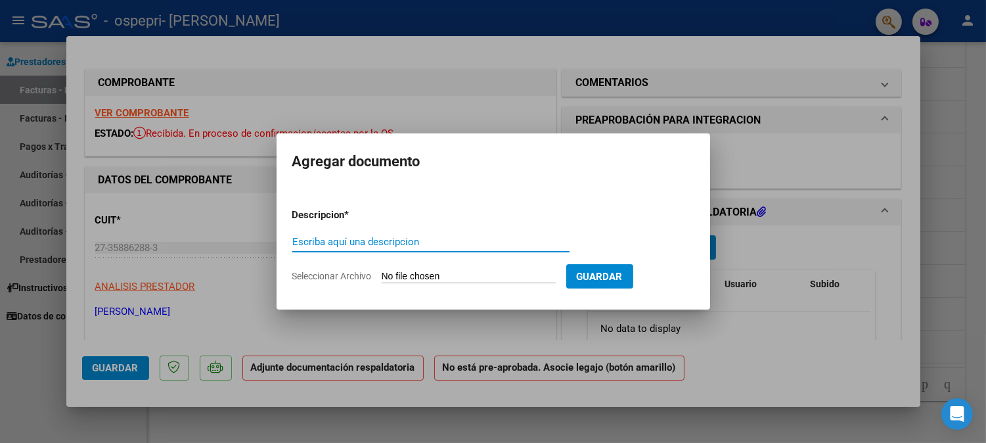
paste input "PLANILLA ASISTENCIA"
type input "PLANILLA ASISTENCIA"
click at [473, 273] on input "Seleccionar Archivo" at bounding box center [469, 277] width 174 height 12
type input "C:\fakepath\planilla [PERSON_NAME].pdf"
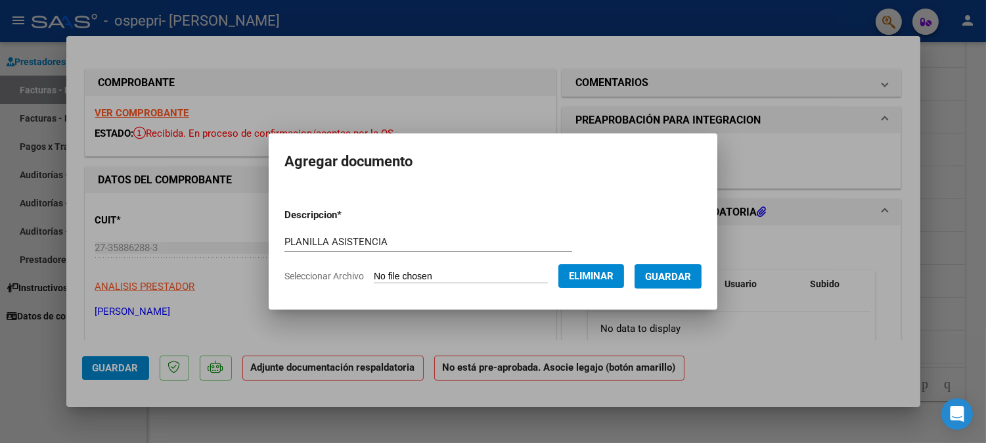
click at [683, 273] on span "Guardar" at bounding box center [668, 277] width 46 height 12
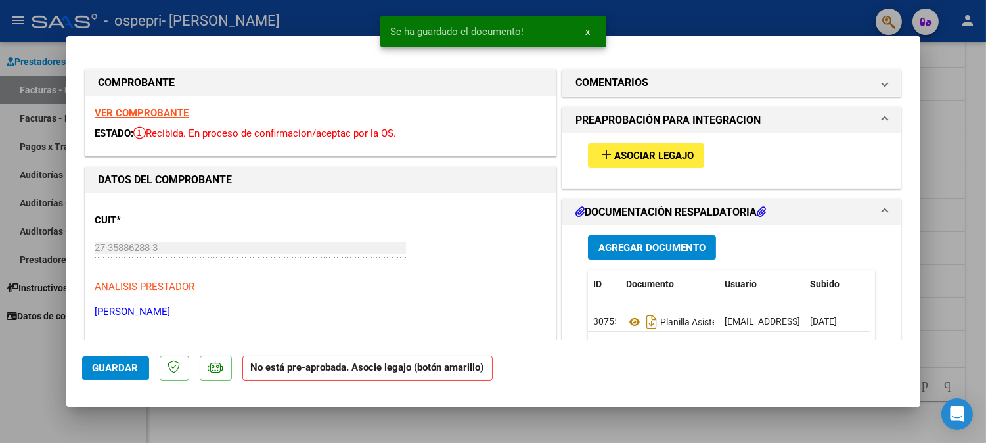
click at [951, 234] on div at bounding box center [493, 221] width 986 height 443
type input "$ 0,00"
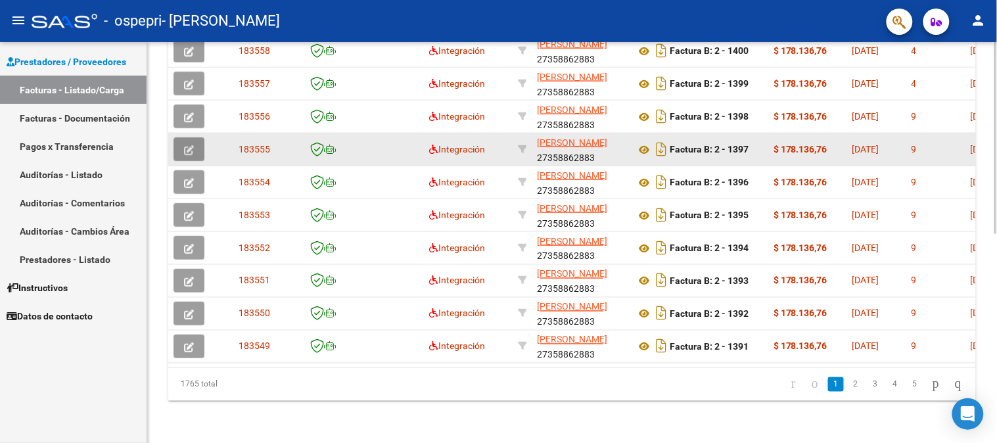
click at [184, 145] on icon "button" at bounding box center [189, 150] width 10 height 10
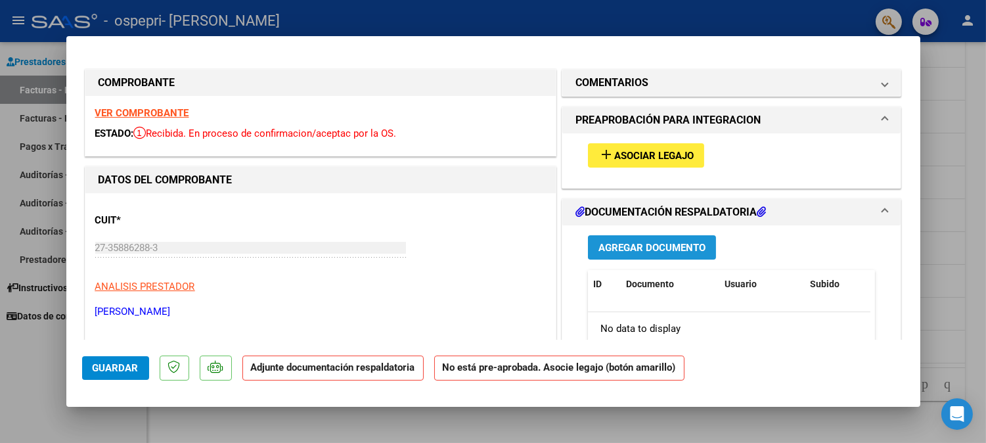
click at [669, 245] on span "Agregar Documento" at bounding box center [652, 248] width 107 height 12
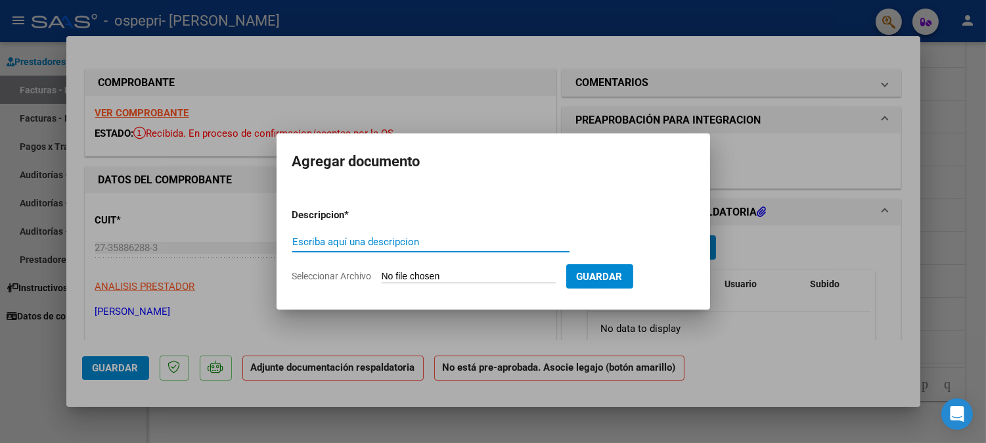
paste input "PLANILLA ASISTENCIA"
type input "PLANILLA ASISTENCIA"
click at [416, 278] on input "Seleccionar Archivo" at bounding box center [469, 277] width 174 height 12
type input "C:\fakepath\planilla [PERSON_NAME].pdf"
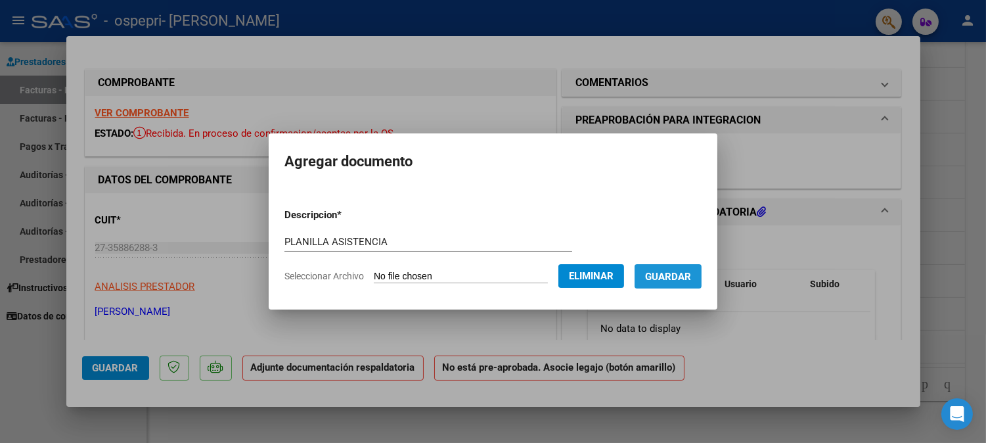
click at [699, 268] on button "Guardar" at bounding box center [668, 276] width 67 height 24
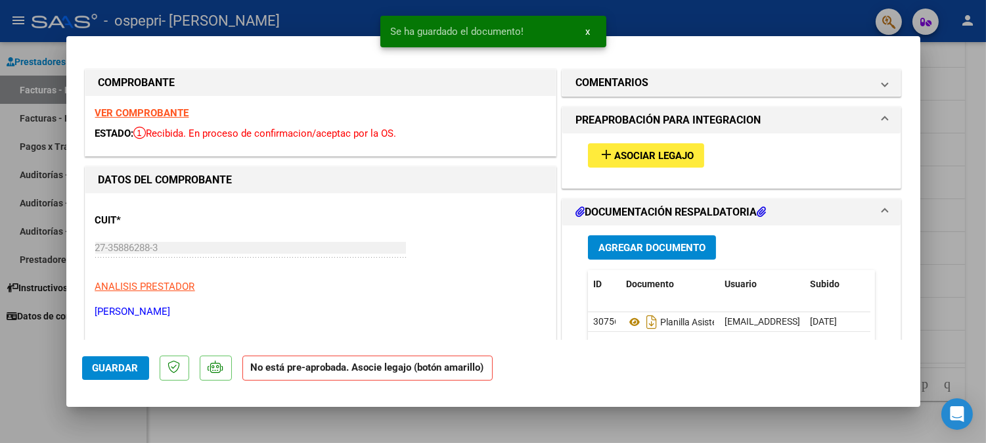
click at [963, 241] on div at bounding box center [493, 221] width 986 height 443
type input "$ 0,00"
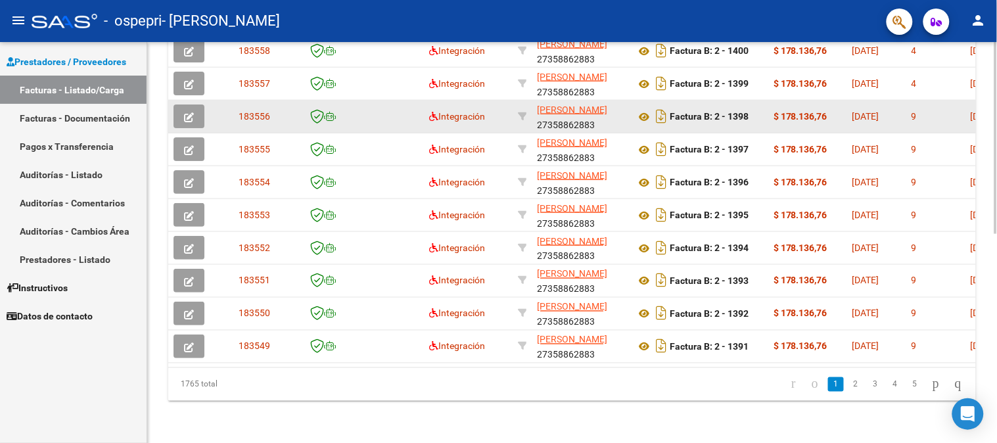
click at [192, 112] on icon "button" at bounding box center [189, 117] width 10 height 10
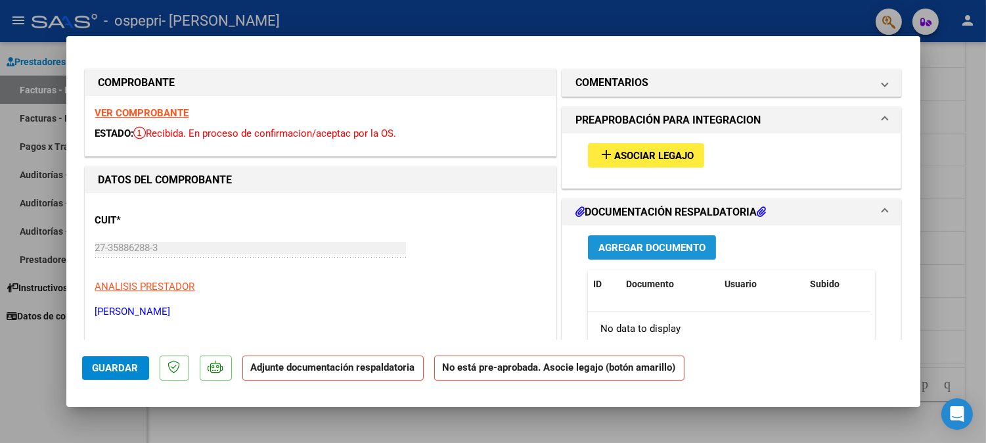
click at [635, 254] on span "Agregar Documento" at bounding box center [652, 248] width 107 height 12
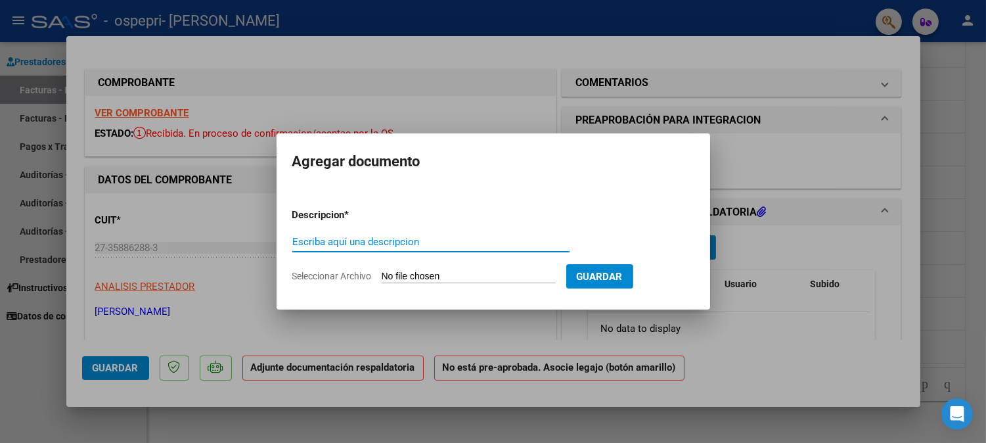
paste input "PLANILLA ASISTENCIA"
type input "PLANILLA ASISTENCIA"
click at [535, 273] on input "Seleccionar Archivo" at bounding box center [469, 277] width 174 height 12
click at [813, 187] on div at bounding box center [493, 221] width 986 height 443
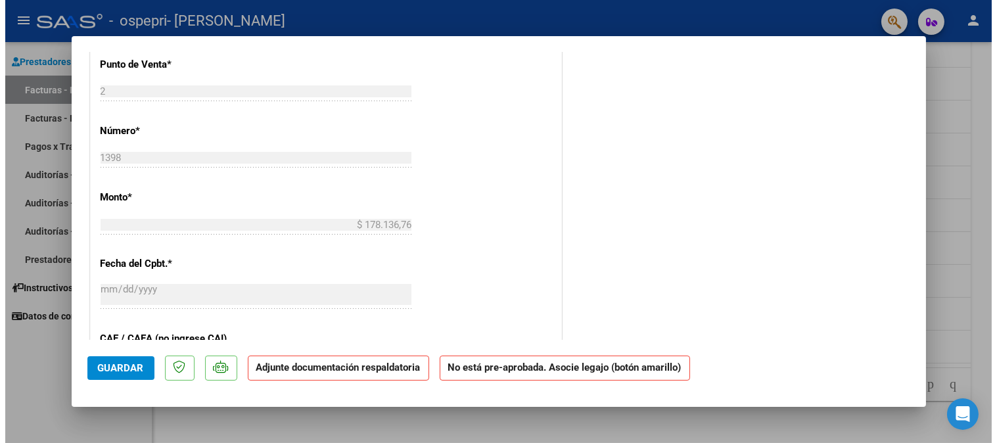
scroll to position [0, 0]
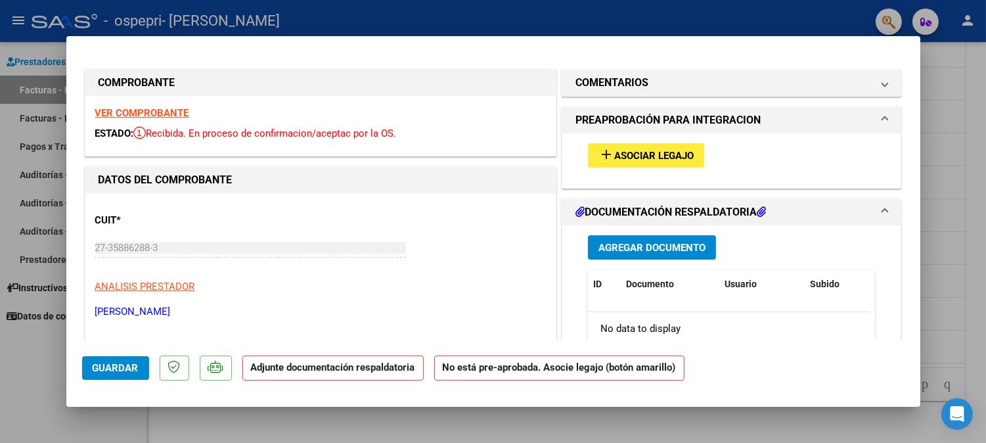
click at [655, 254] on button "Agregar Documento" at bounding box center [652, 247] width 128 height 24
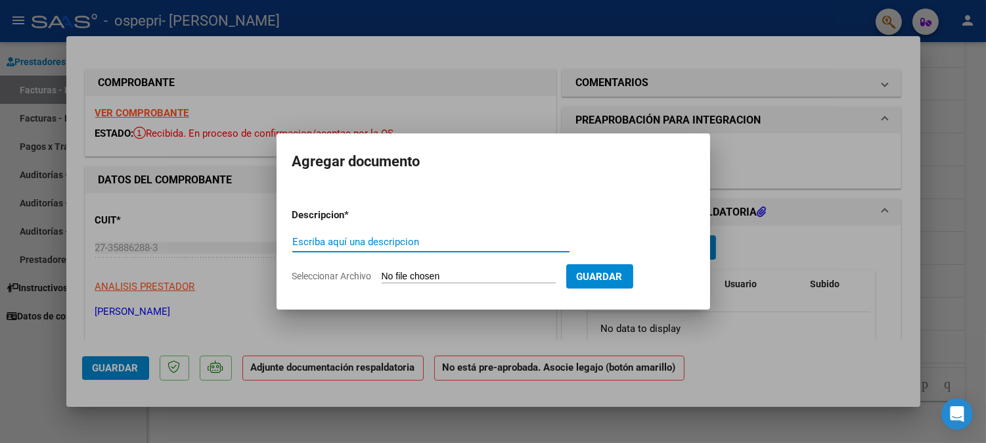
paste input "PLANILLA ASISTENCIA"
type input "PLANILLA ASISTENCIA"
click at [474, 271] on input "Seleccionar Archivo" at bounding box center [469, 277] width 174 height 12
type input "C:\fakepath\planilla [PERSON_NAME].pdf"
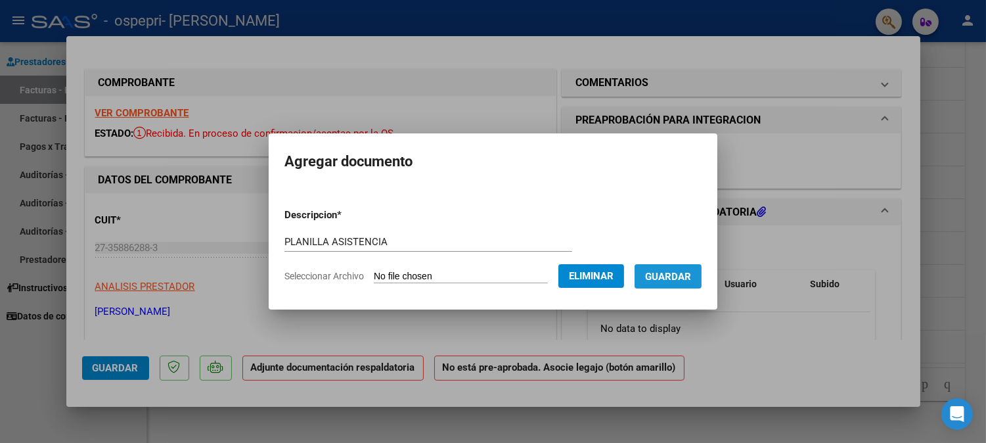
click at [685, 273] on span "Guardar" at bounding box center [668, 277] width 46 height 12
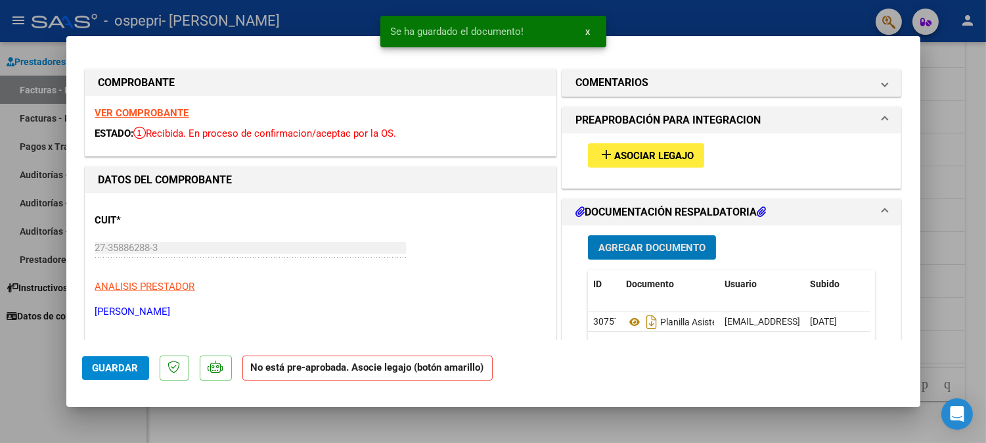
click at [977, 169] on div at bounding box center [493, 221] width 986 height 443
type input "$ 0,00"
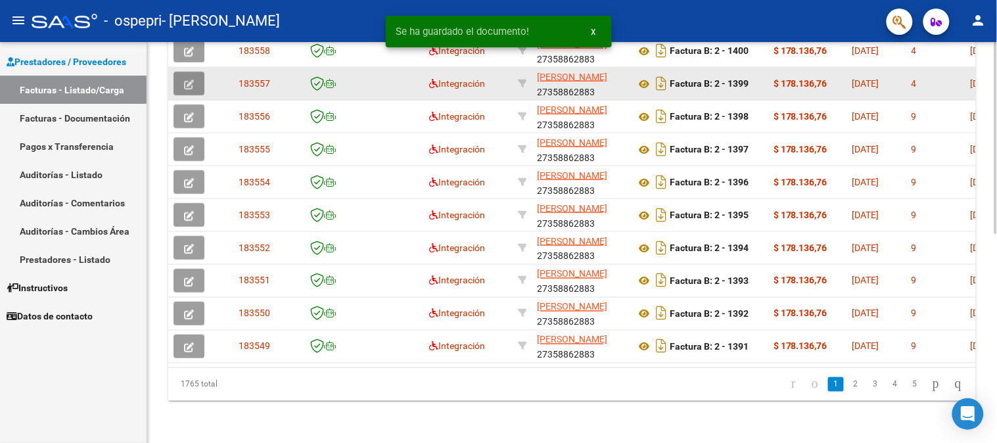
click at [185, 80] on icon "button" at bounding box center [189, 85] width 10 height 10
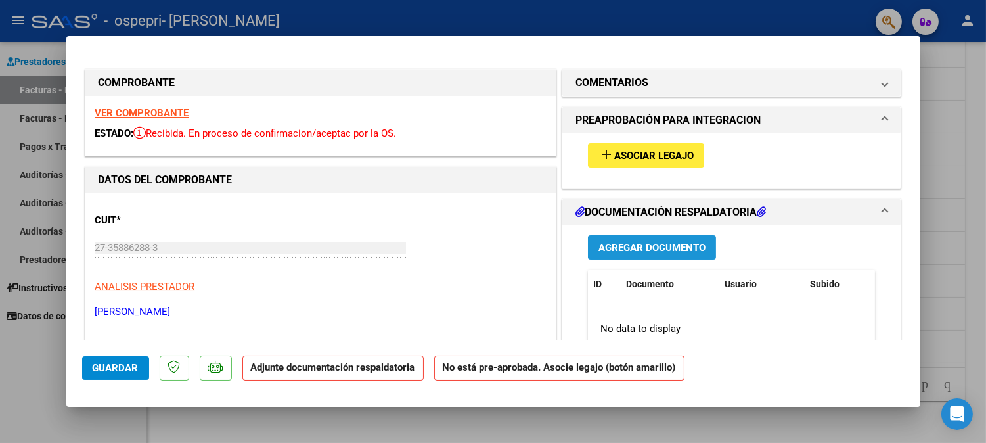
click at [618, 243] on span "Agregar Documento" at bounding box center [652, 248] width 107 height 12
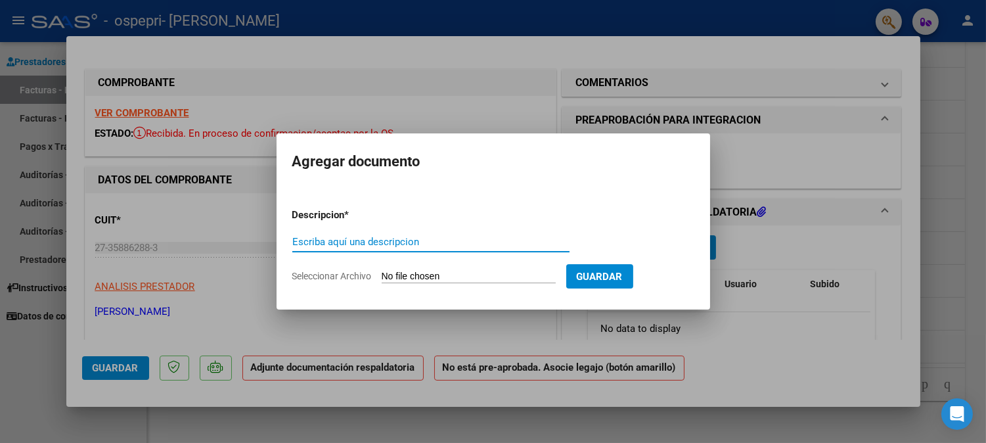
paste input "PLANILLA ASISTENCIA"
type input "PLANILLA ASISTENCIA"
click at [432, 277] on input "Seleccionar Archivo" at bounding box center [469, 277] width 174 height 12
type input "C:\fakepath\planilla [PERSON_NAME].pdf"
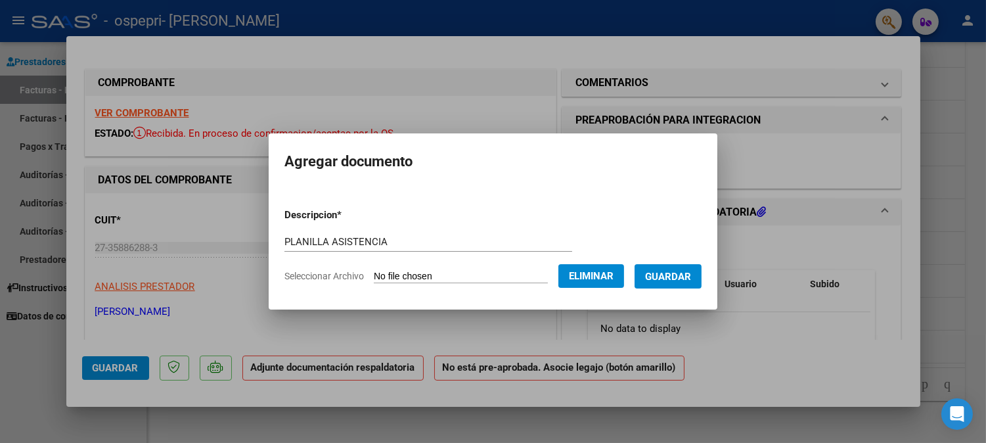
click at [691, 275] on span "Guardar" at bounding box center [668, 277] width 46 height 12
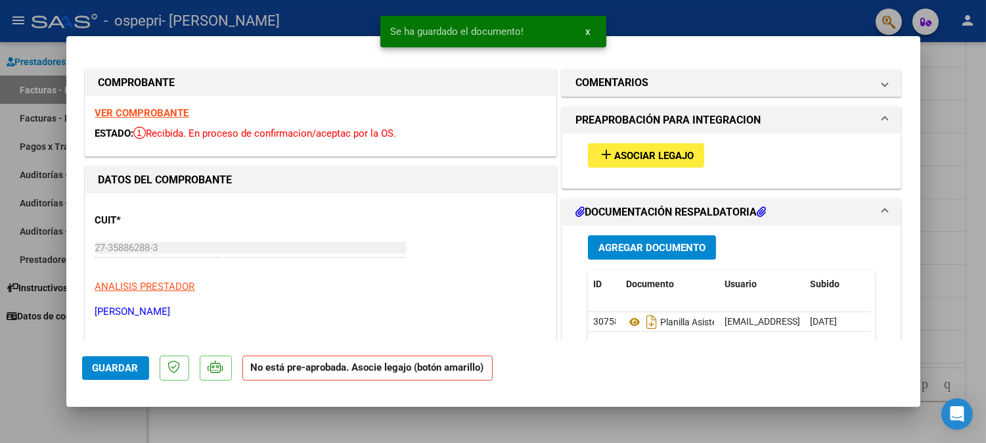
click at [958, 199] on div at bounding box center [493, 221] width 986 height 443
type input "$ 0,00"
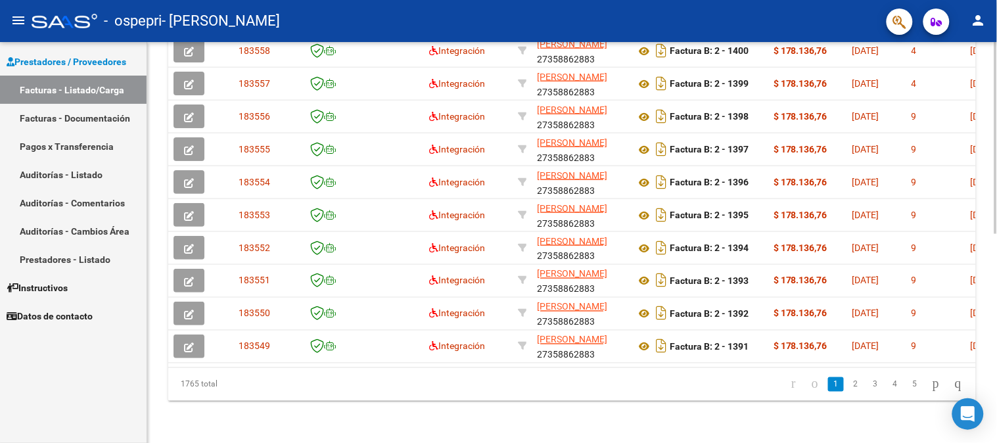
scroll to position [35, 0]
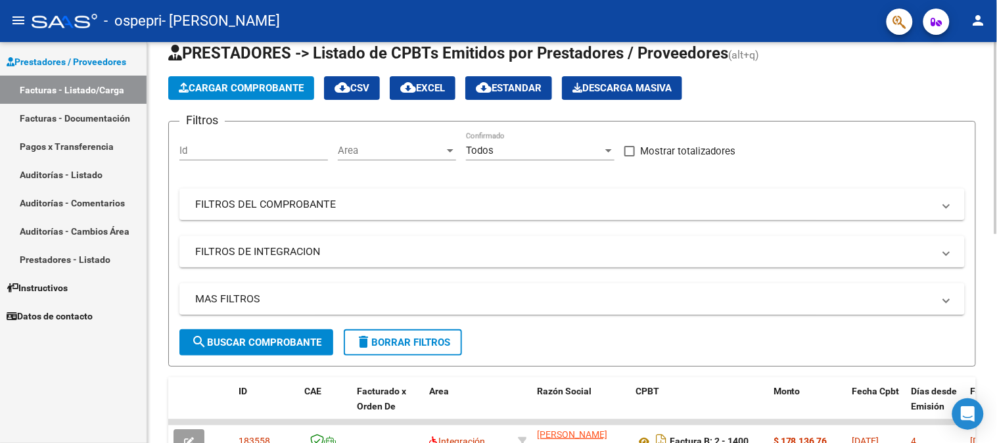
click at [996, 47] on div at bounding box center [995, 242] width 3 height 401
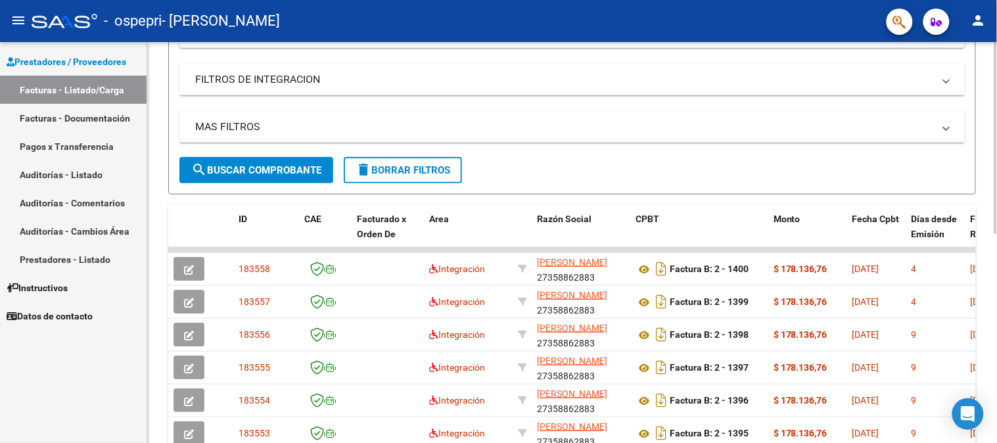
scroll to position [208, 0]
click at [996, 191] on div at bounding box center [995, 241] width 3 height 192
